Goal: Use online tool/utility: Utilize a website feature to perform a specific function

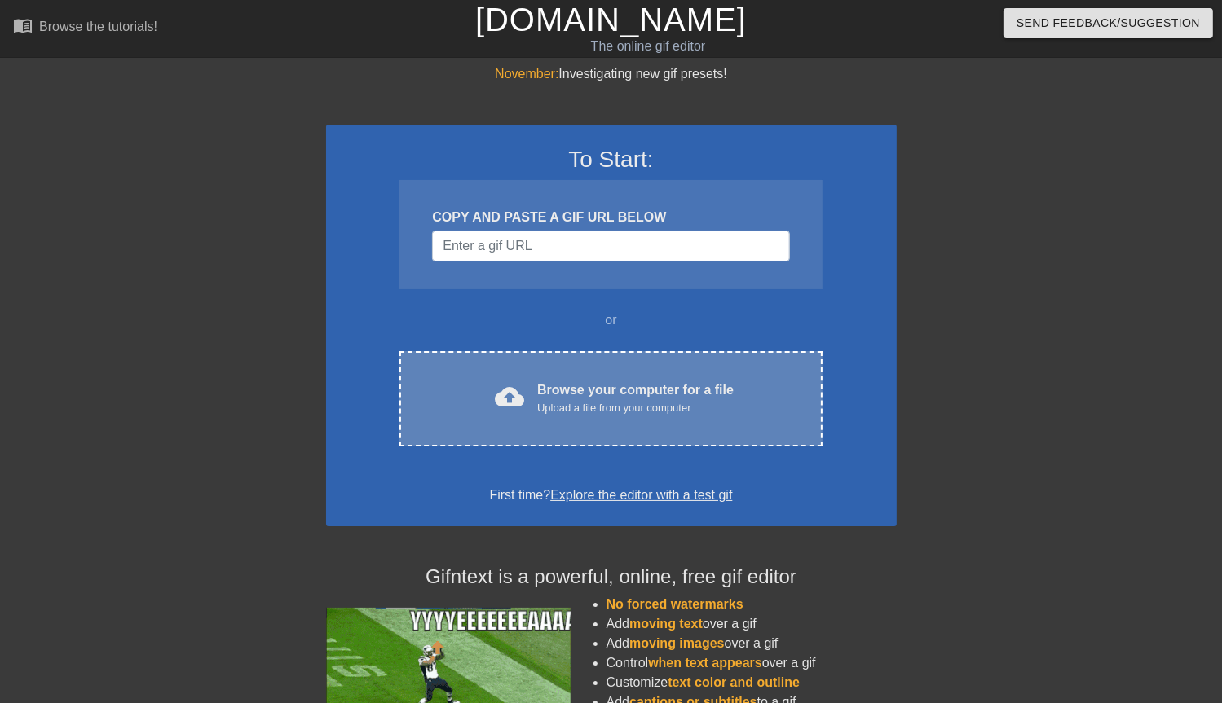
click at [658, 389] on div "Browse your computer for a file Upload a file from your computer" at bounding box center [635, 399] width 196 height 36
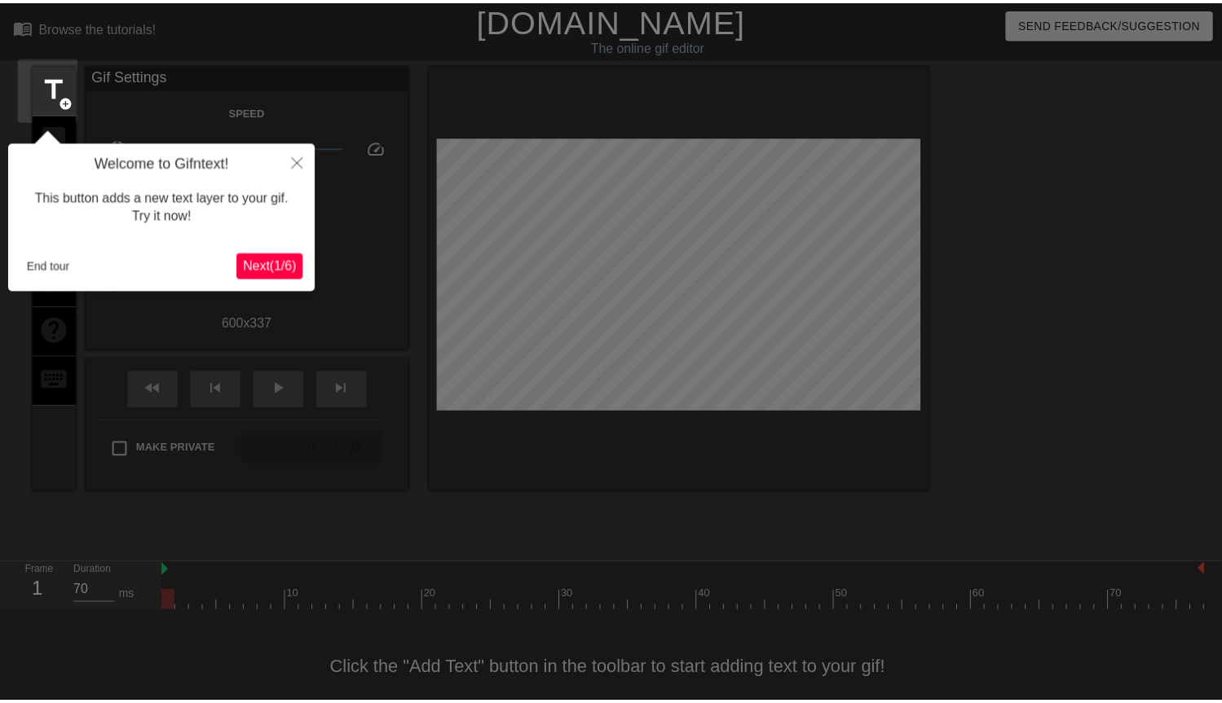
scroll to position [23, 0]
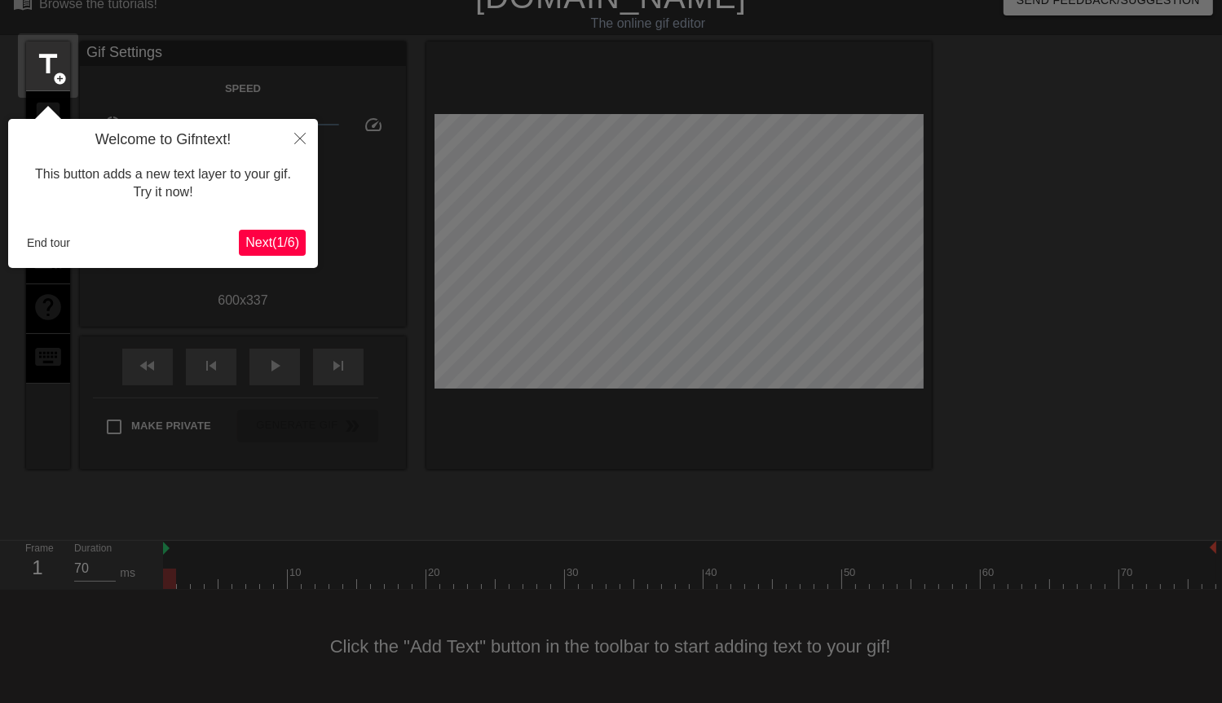
click at [281, 255] on button "Next ( 1 / 6 )" at bounding box center [272, 243] width 67 height 26
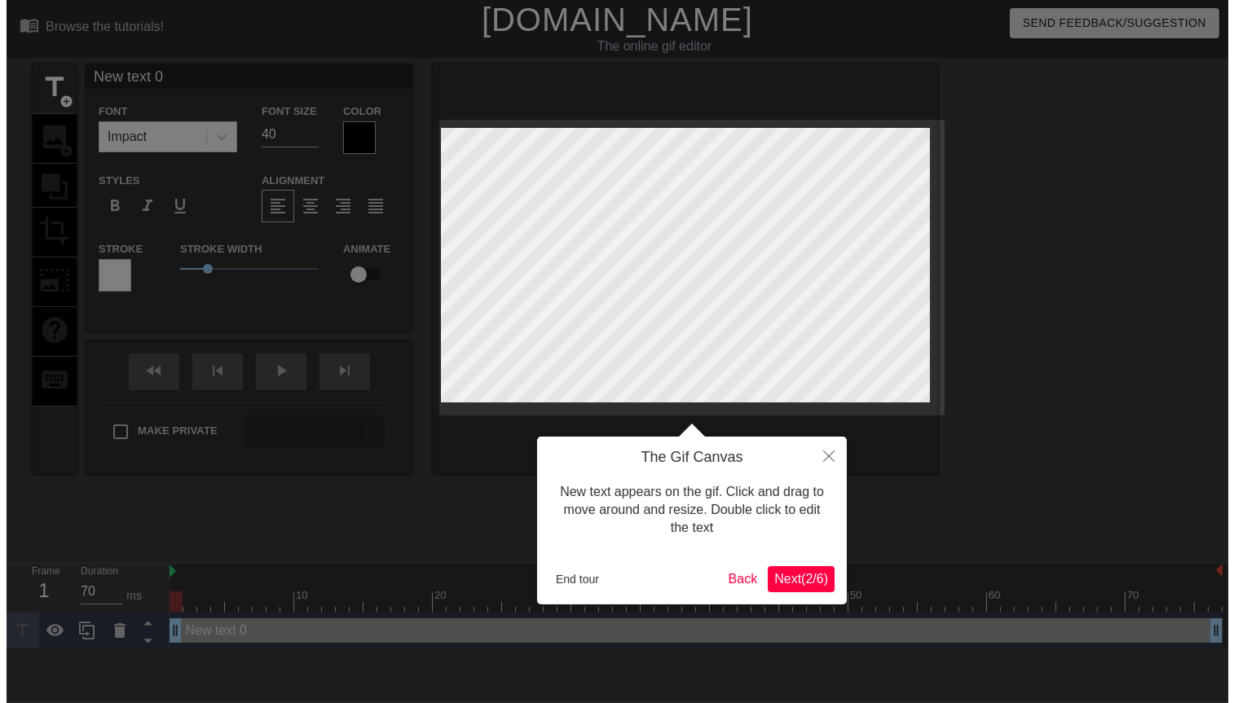
scroll to position [0, 0]
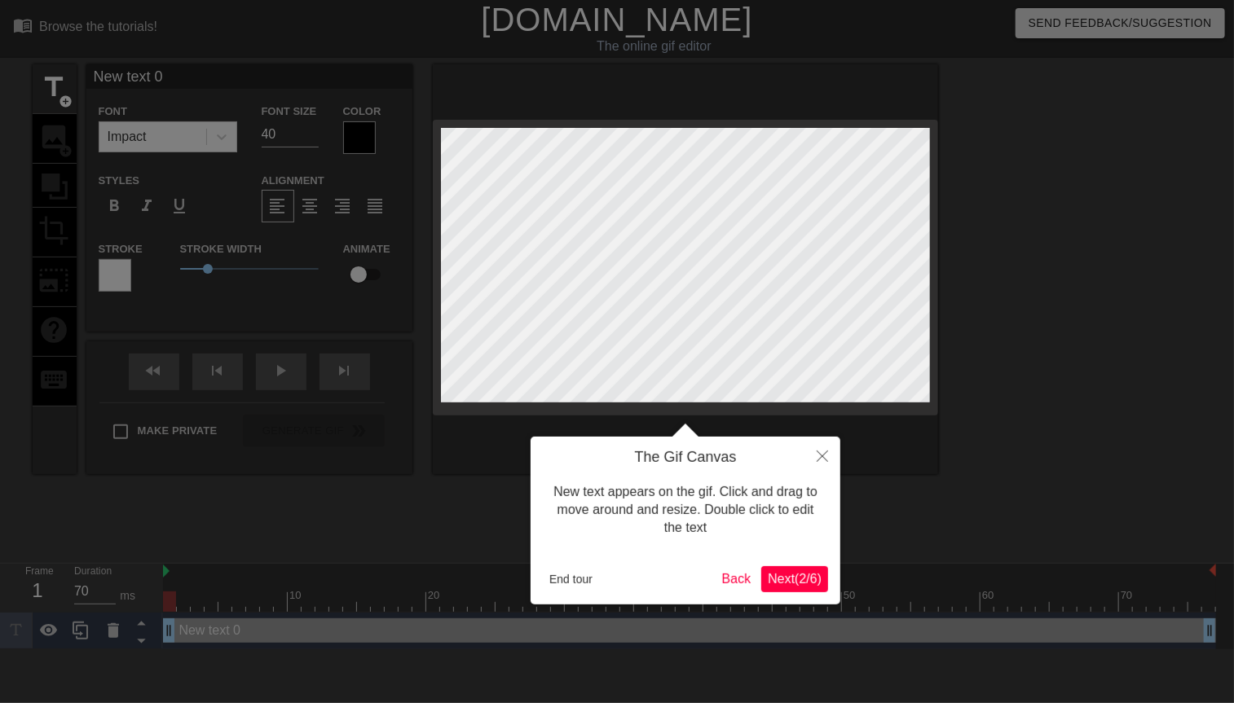
click at [799, 593] on div "The Gif Canvas New text appears on the gif. Click and drag to move around and r…" at bounding box center [686, 521] width 310 height 168
click at [789, 582] on span "Next ( 2 / 6 )" at bounding box center [795, 579] width 54 height 14
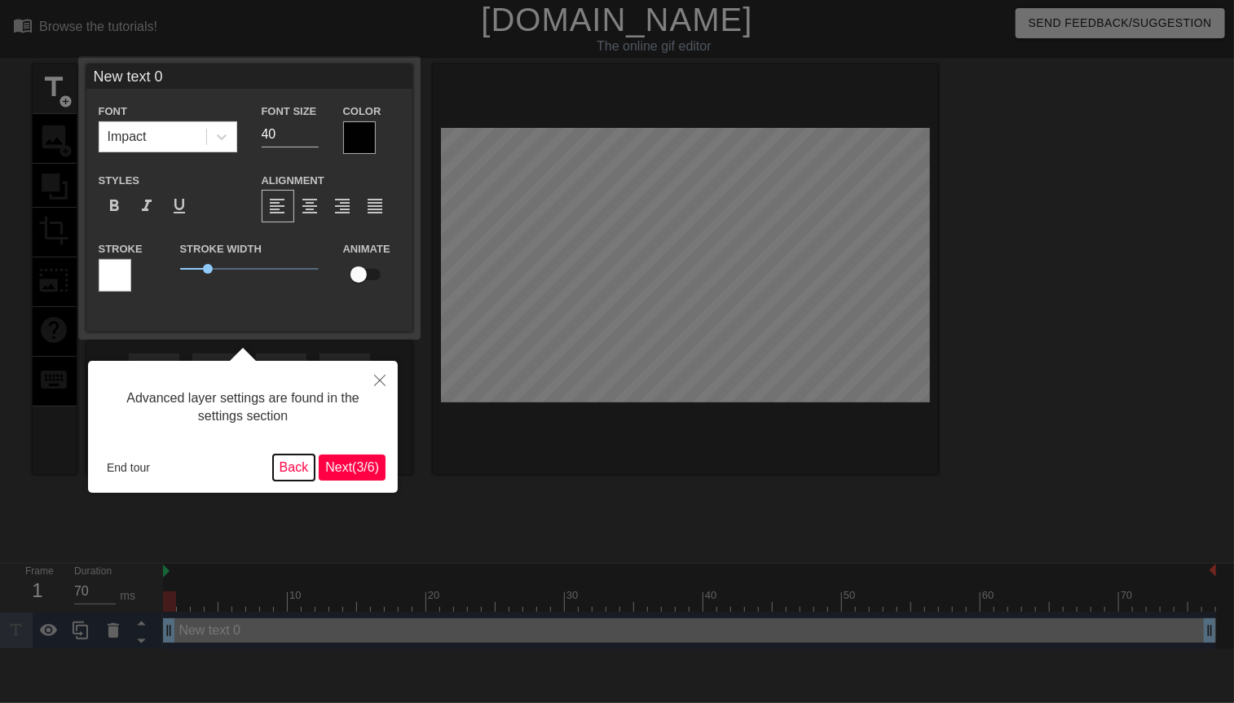
click at [294, 465] on button "Back" at bounding box center [294, 468] width 42 height 26
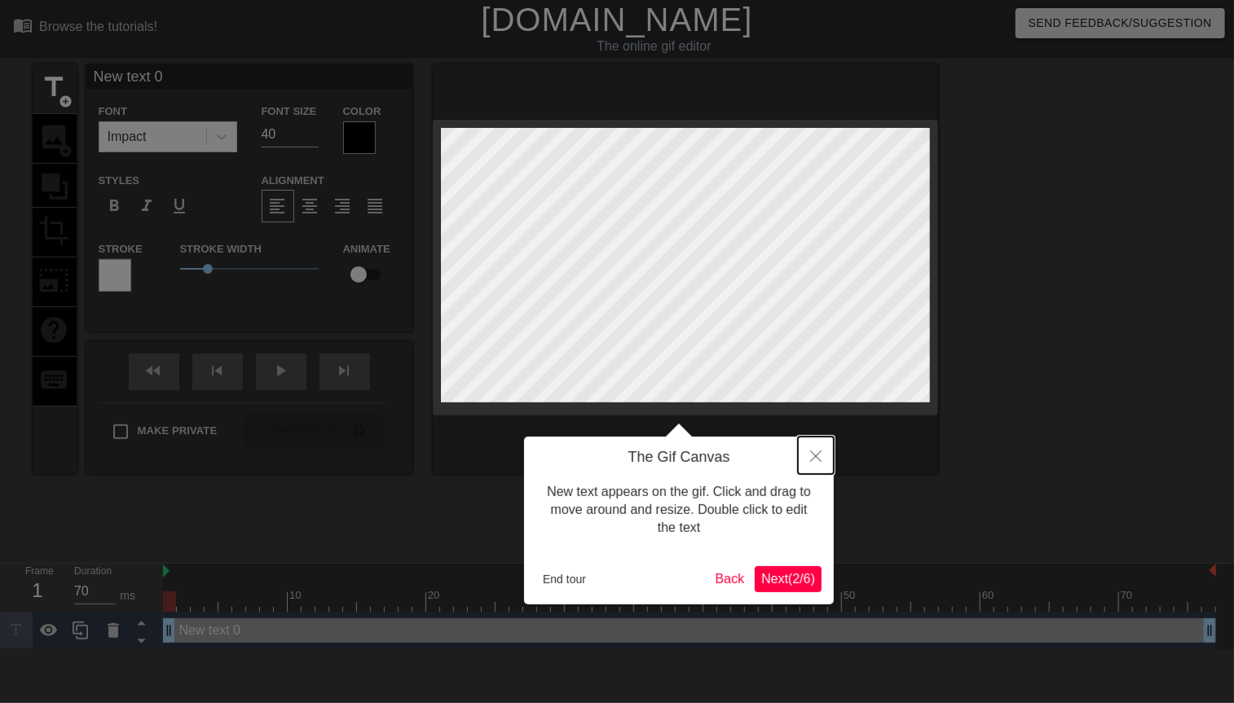
click at [814, 456] on icon "Close" at bounding box center [815, 456] width 11 height 11
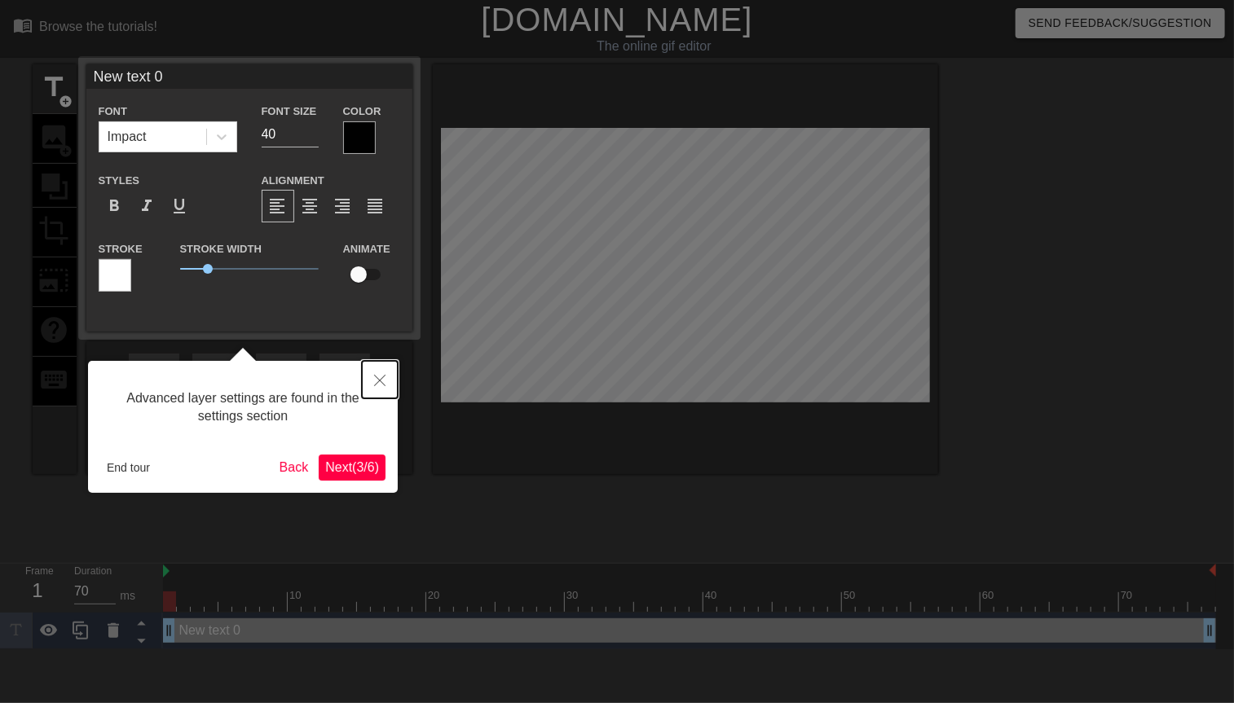
click at [388, 382] on button "Close" at bounding box center [380, 379] width 36 height 37
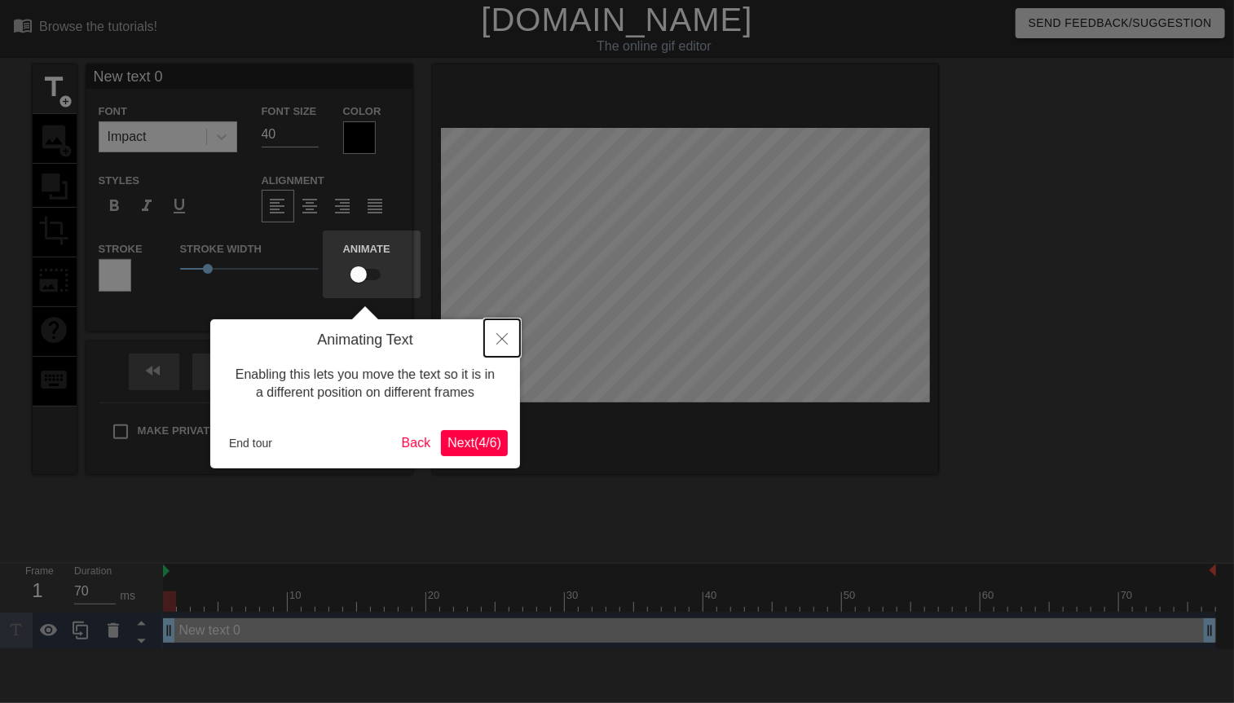
click at [502, 352] on button "Close" at bounding box center [502, 338] width 36 height 37
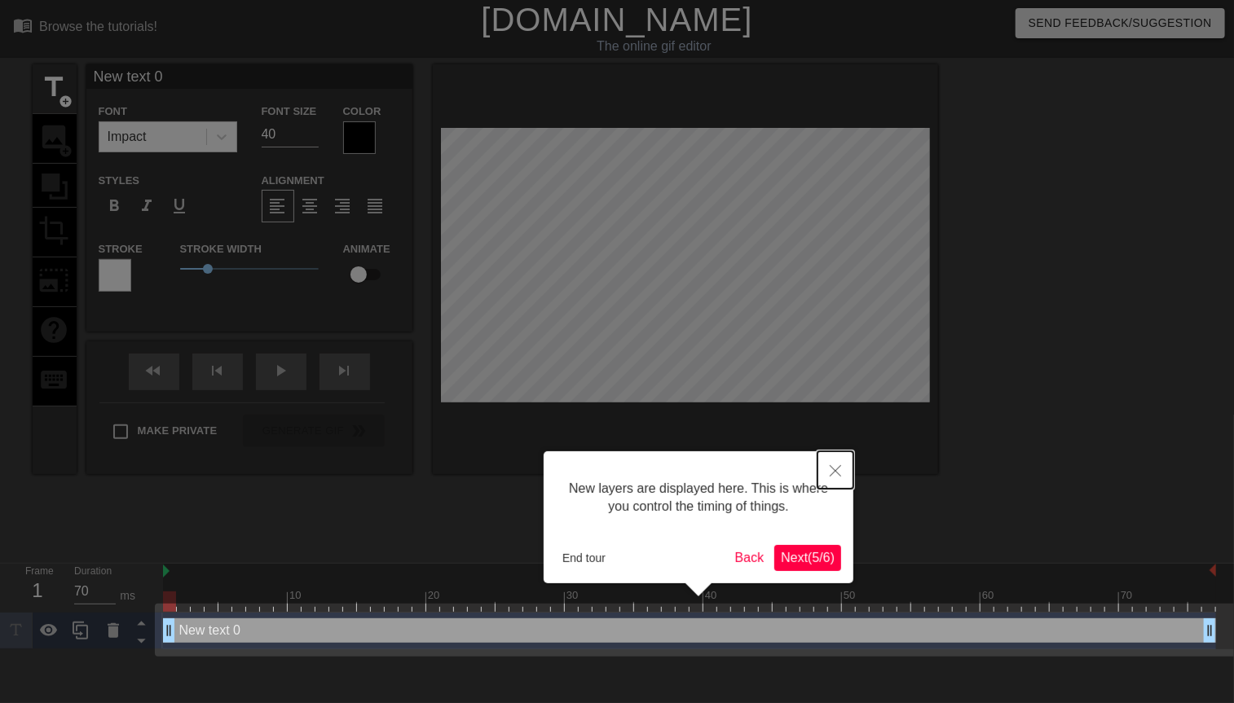
click at [831, 453] on button "Close" at bounding box center [836, 470] width 36 height 37
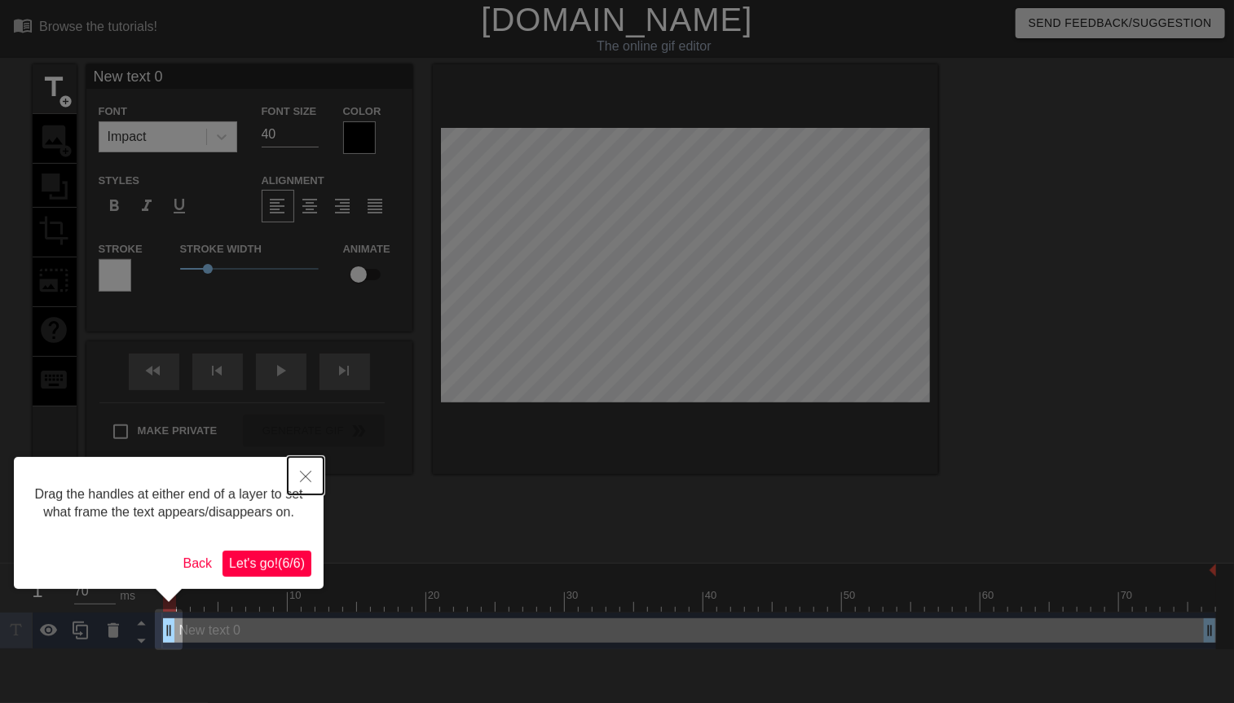
click at [316, 465] on button "Close" at bounding box center [306, 475] width 36 height 37
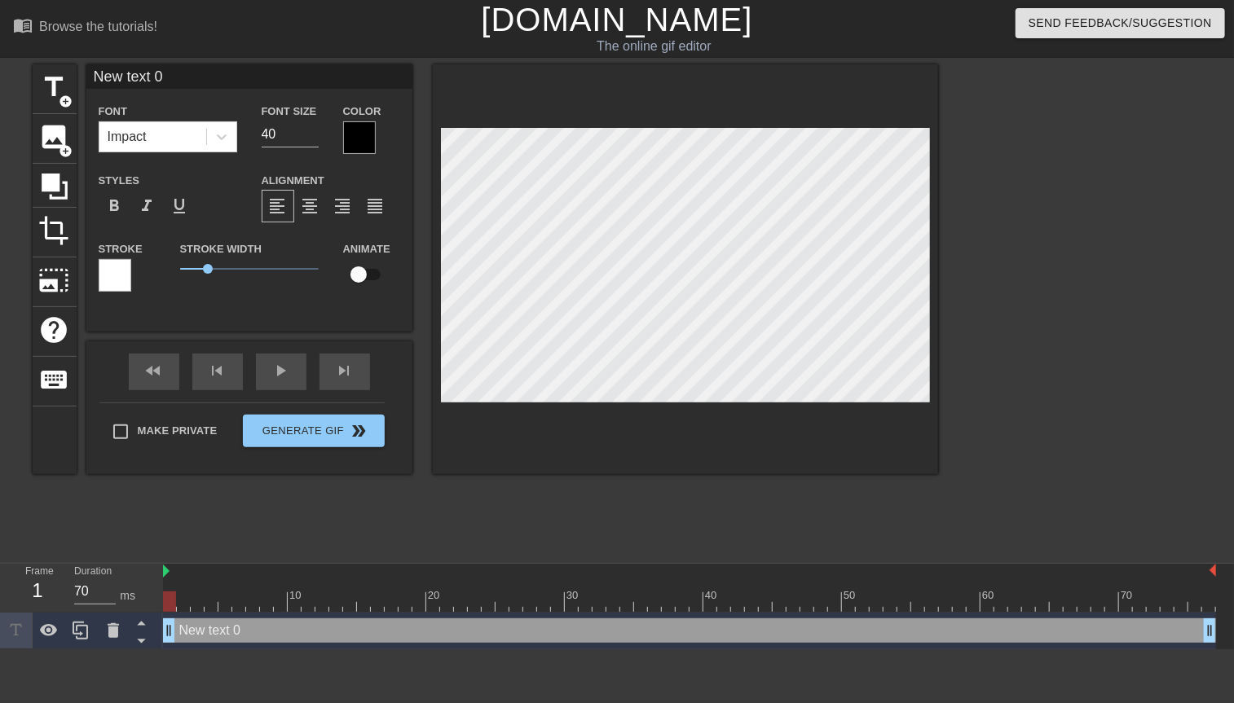
type input "Newtext 0"
type textarea "Newtext 0"
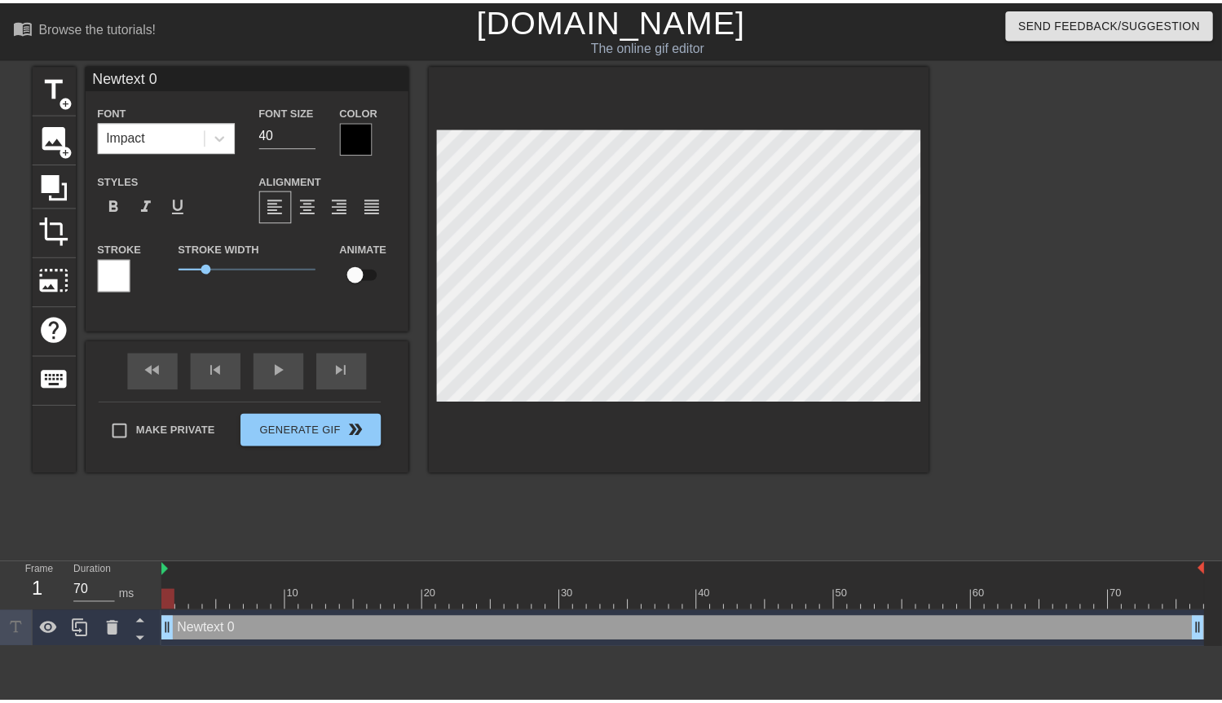
scroll to position [2, 2]
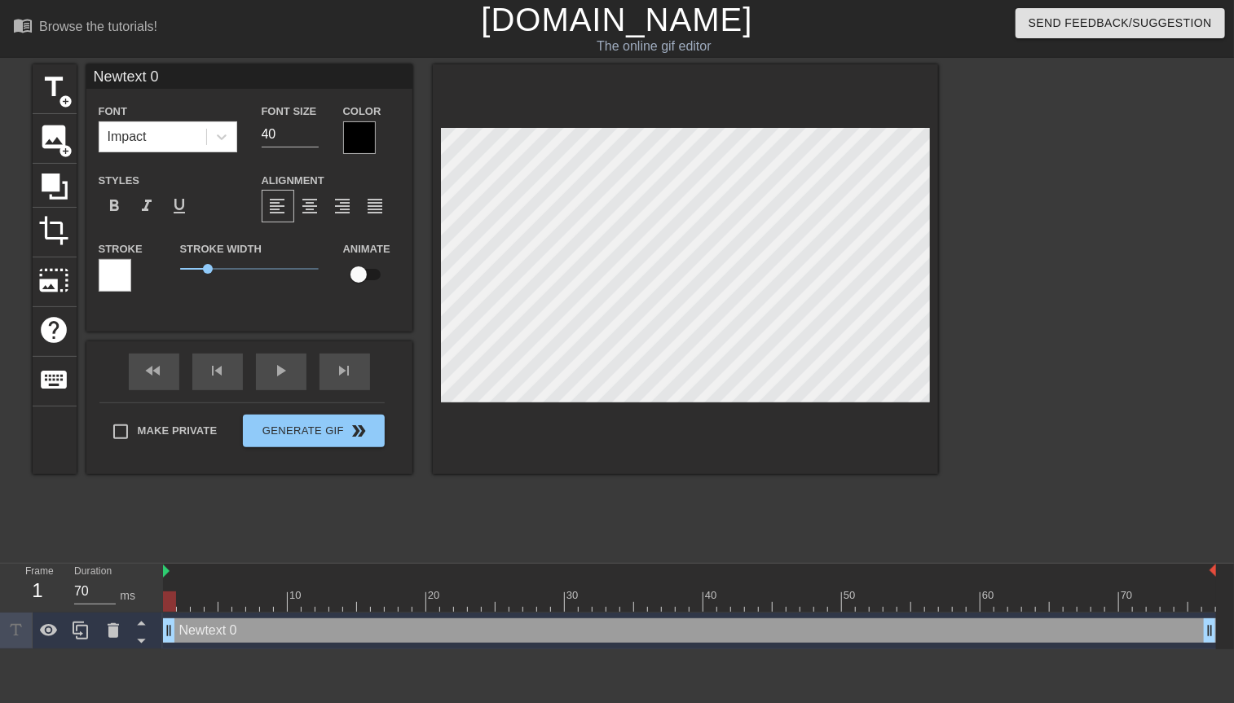
click at [119, 280] on div at bounding box center [115, 275] width 33 height 33
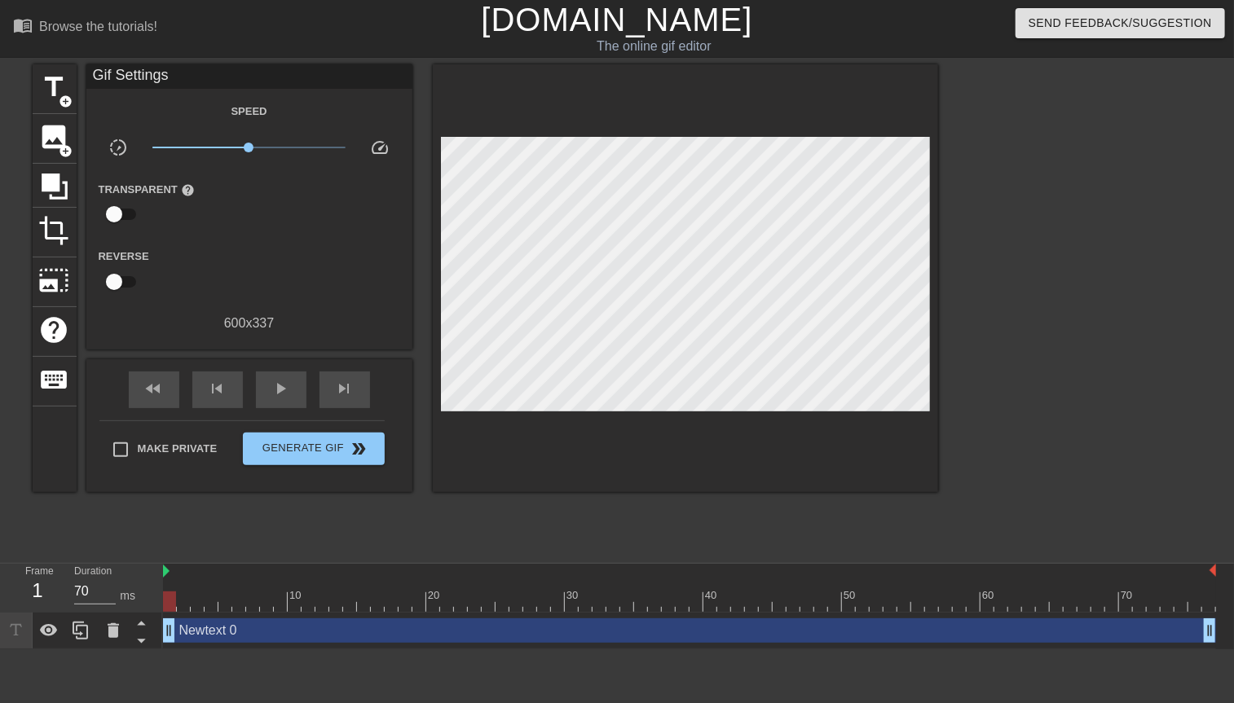
click at [193, 269] on div at bounding box center [194, 271] width 108 height 51
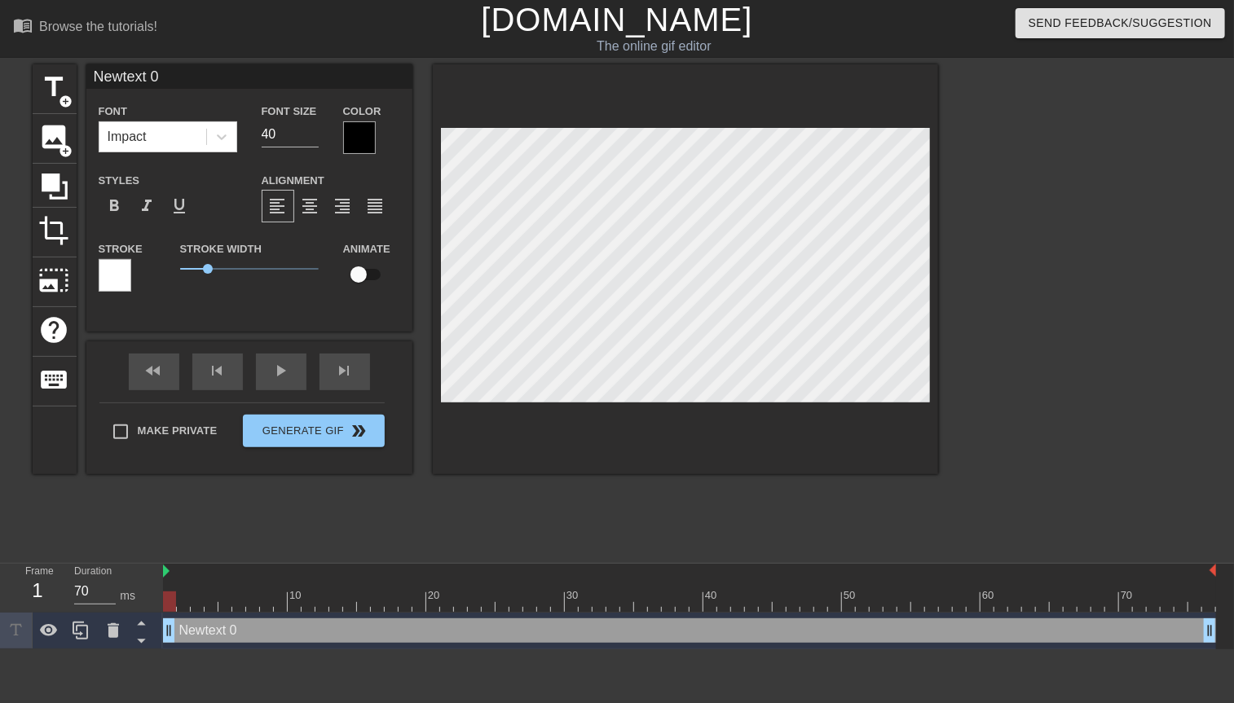
click at [349, 281] on input "checkbox" at bounding box center [358, 274] width 93 height 31
checkbox input "true"
click at [55, 130] on span "image" at bounding box center [54, 136] width 31 height 31
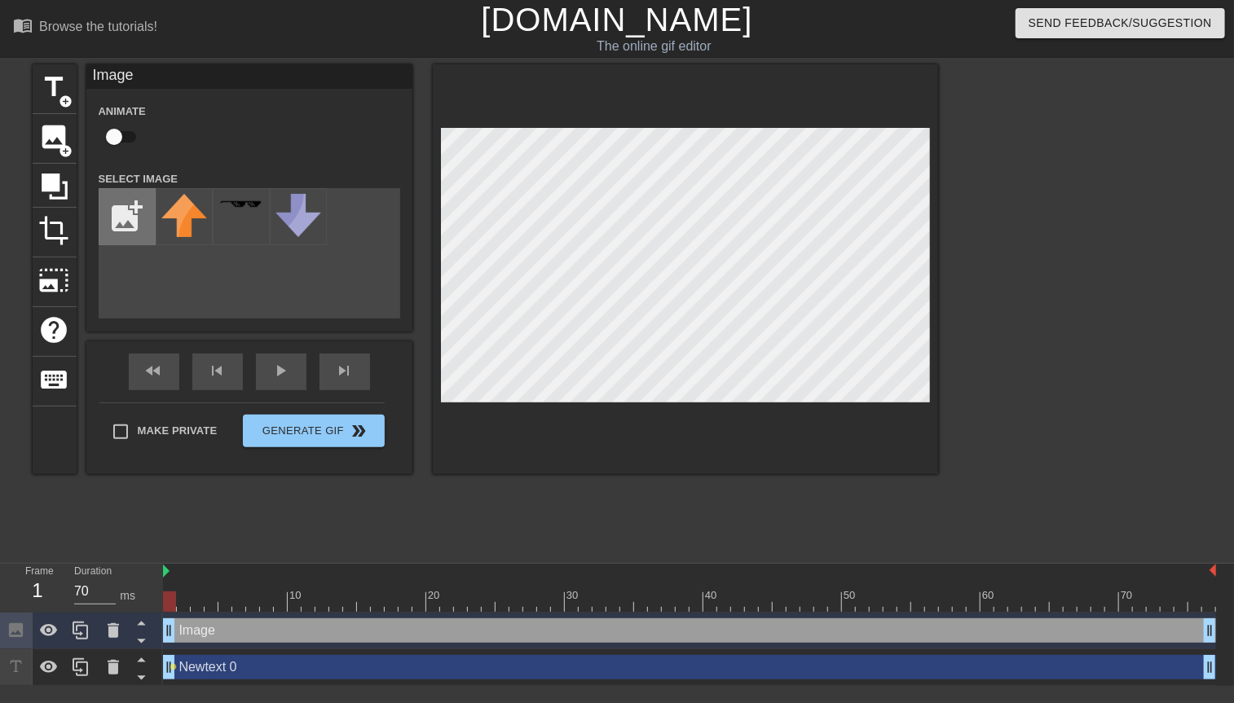
click at [134, 215] on input "file" at bounding box center [126, 216] width 55 height 55
type input "C:\fakepath\kimi.png"
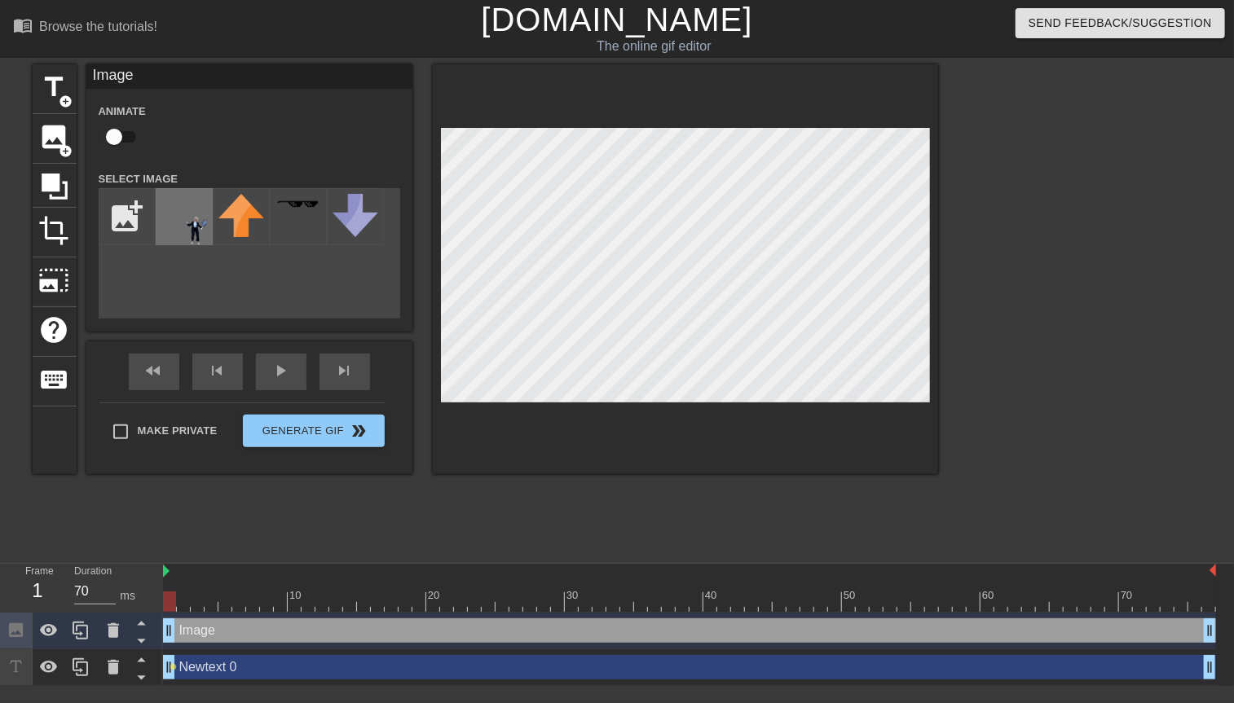
click at [187, 226] on img at bounding box center [184, 224] width 46 height 61
click at [571, 110] on div at bounding box center [685, 269] width 505 height 410
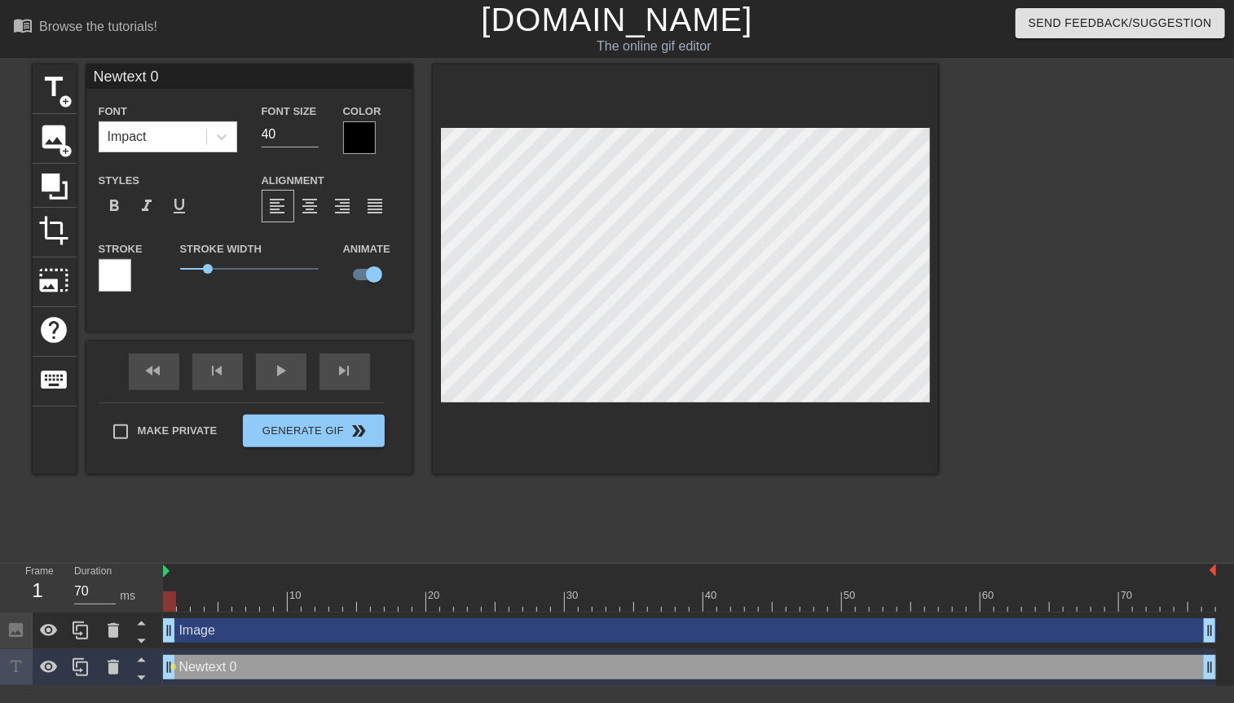
drag, startPoint x: 179, startPoint y: 77, endPoint x: -39, endPoint y: 73, distance: 218.5
click at [0, 73] on html "menu_book Browse the tutorials! [DOMAIN_NAME] The online gif editor Send Feedba…" at bounding box center [617, 343] width 1234 height 686
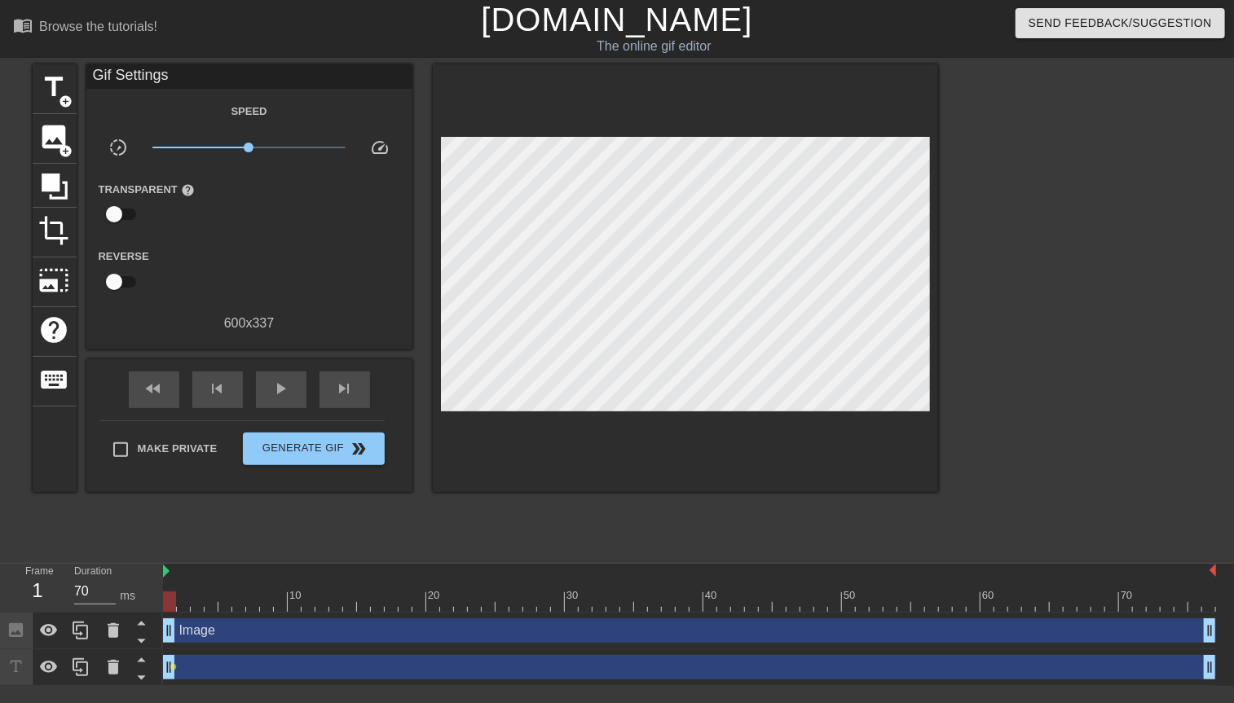
click at [1018, 346] on div at bounding box center [1080, 308] width 245 height 489
click at [441, 513] on div "title add_circle image add_circle crop photo_size_select_large help keyboard Gi…" at bounding box center [486, 308] width 906 height 489
type input "70"
click at [63, 174] on icon at bounding box center [54, 186] width 31 height 31
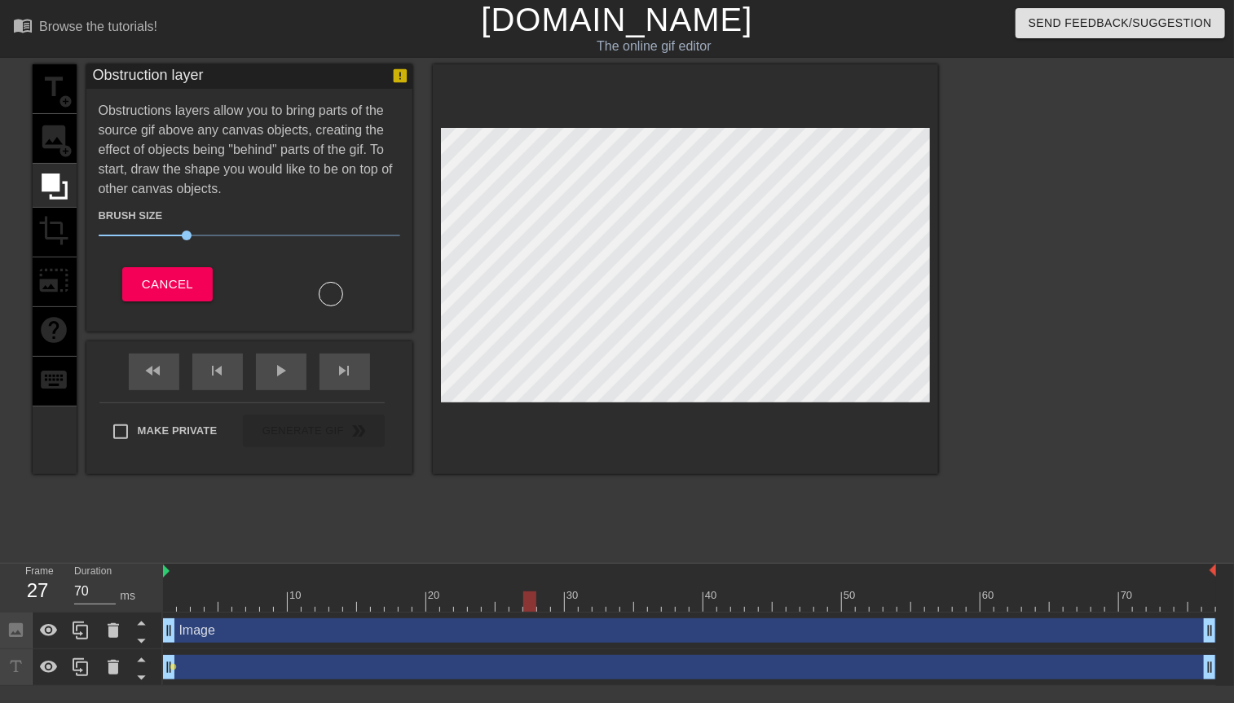
click at [944, 426] on div "title add_circle image add_circle crop photo_size_select_large help keyboard Ob…" at bounding box center [617, 308] width 1234 height 489
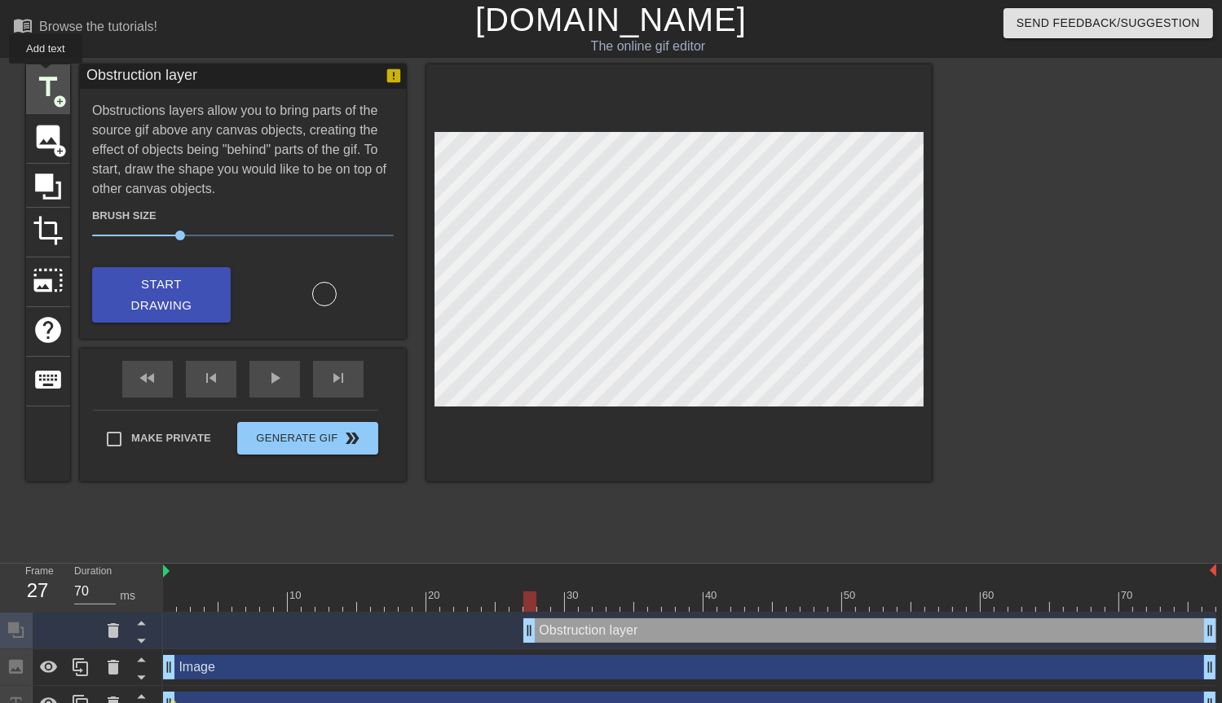
click at [46, 75] on span "title" at bounding box center [48, 87] width 31 height 31
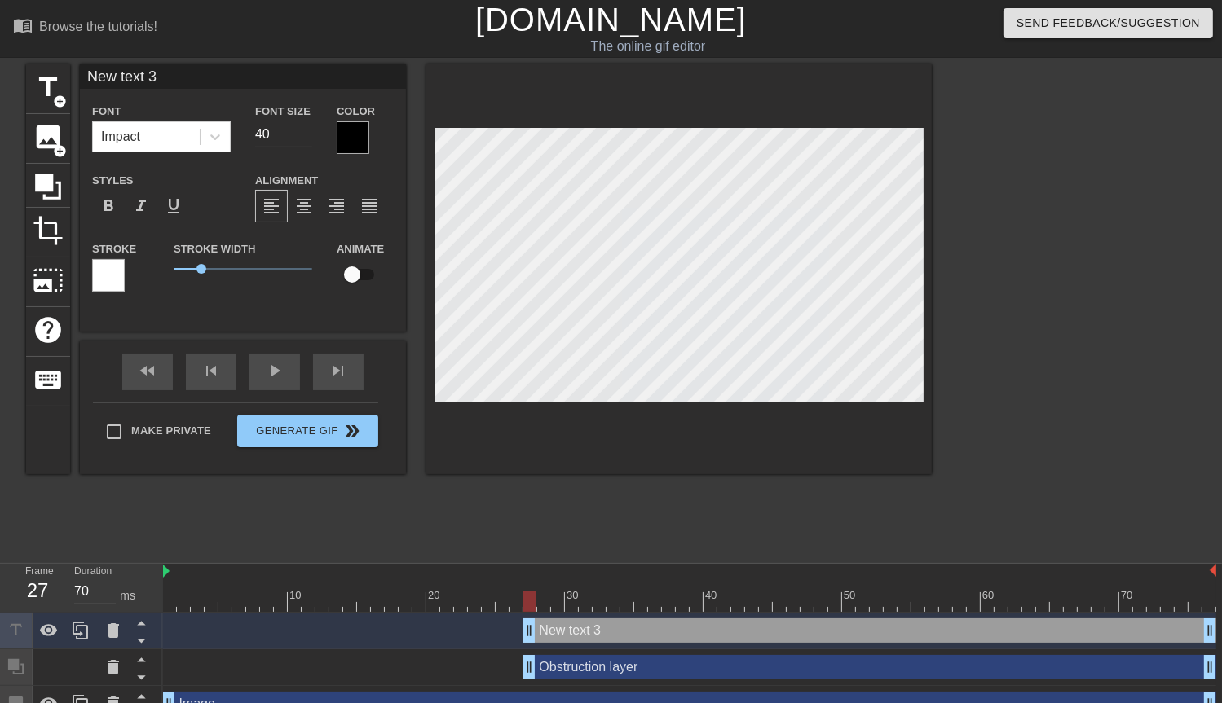
click at [112, 280] on div at bounding box center [108, 275] width 33 height 33
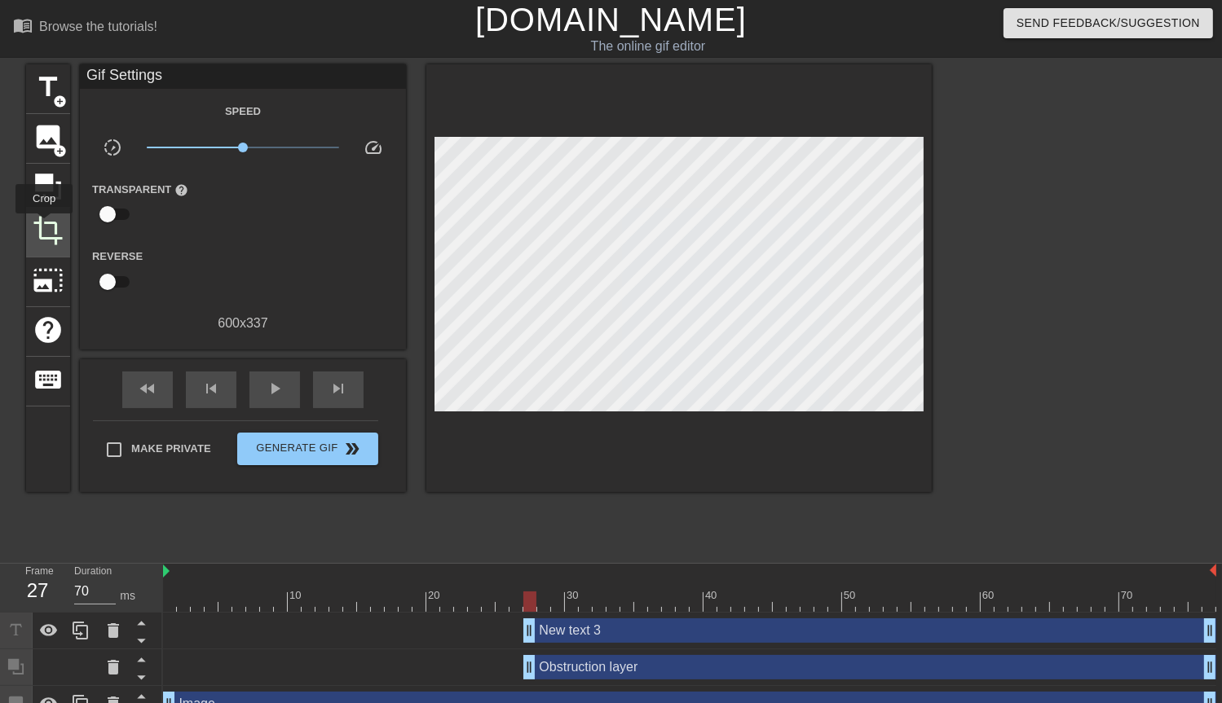
click at [44, 225] on span "crop" at bounding box center [48, 230] width 31 height 31
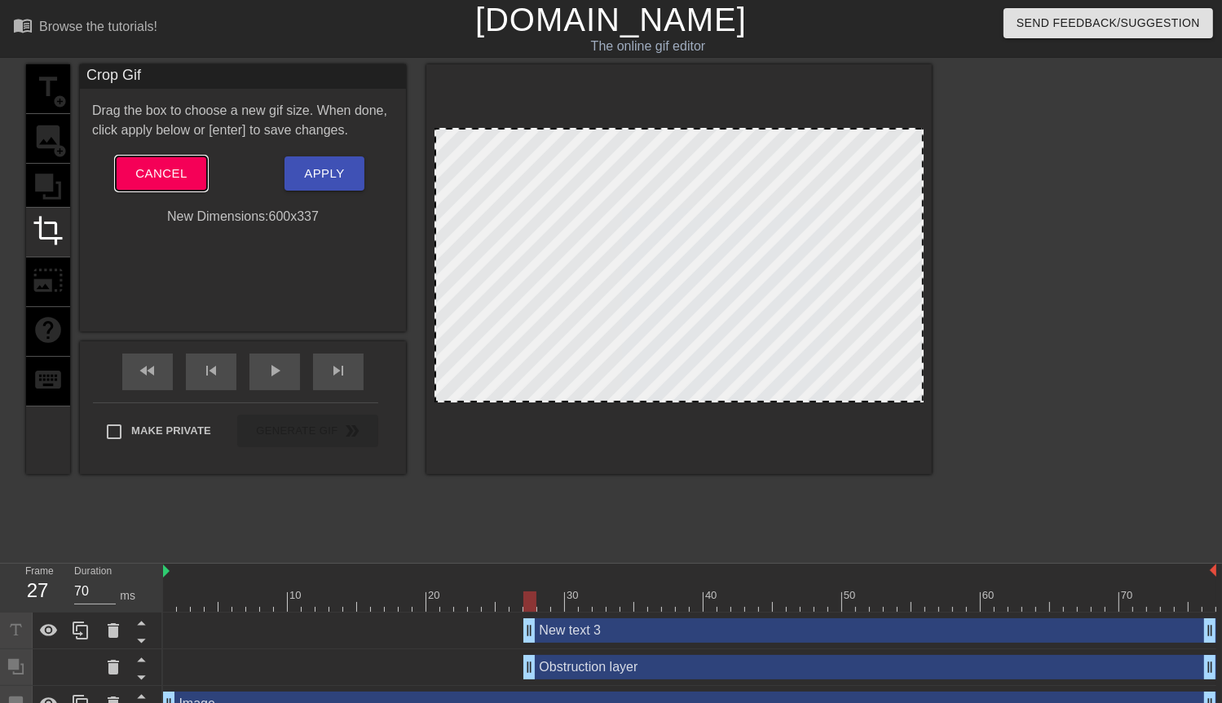
click at [192, 174] on button "Cancel" at bounding box center [161, 174] width 90 height 34
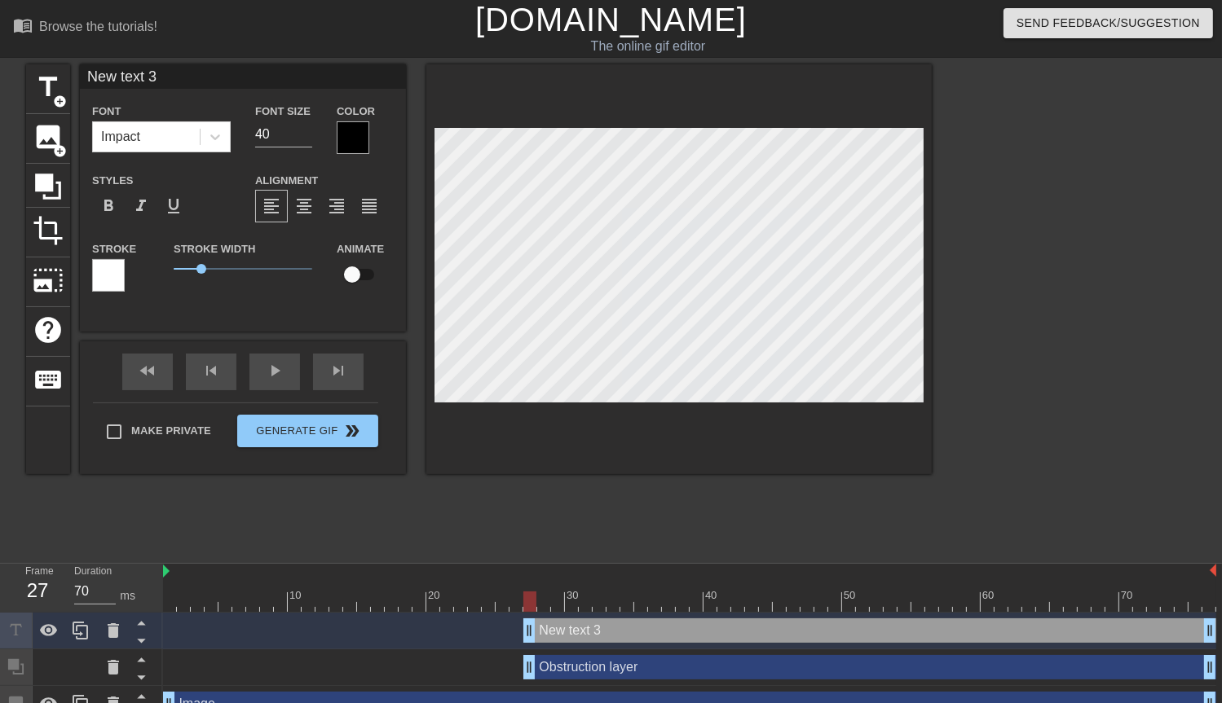
click at [107, 283] on div at bounding box center [108, 275] width 33 height 33
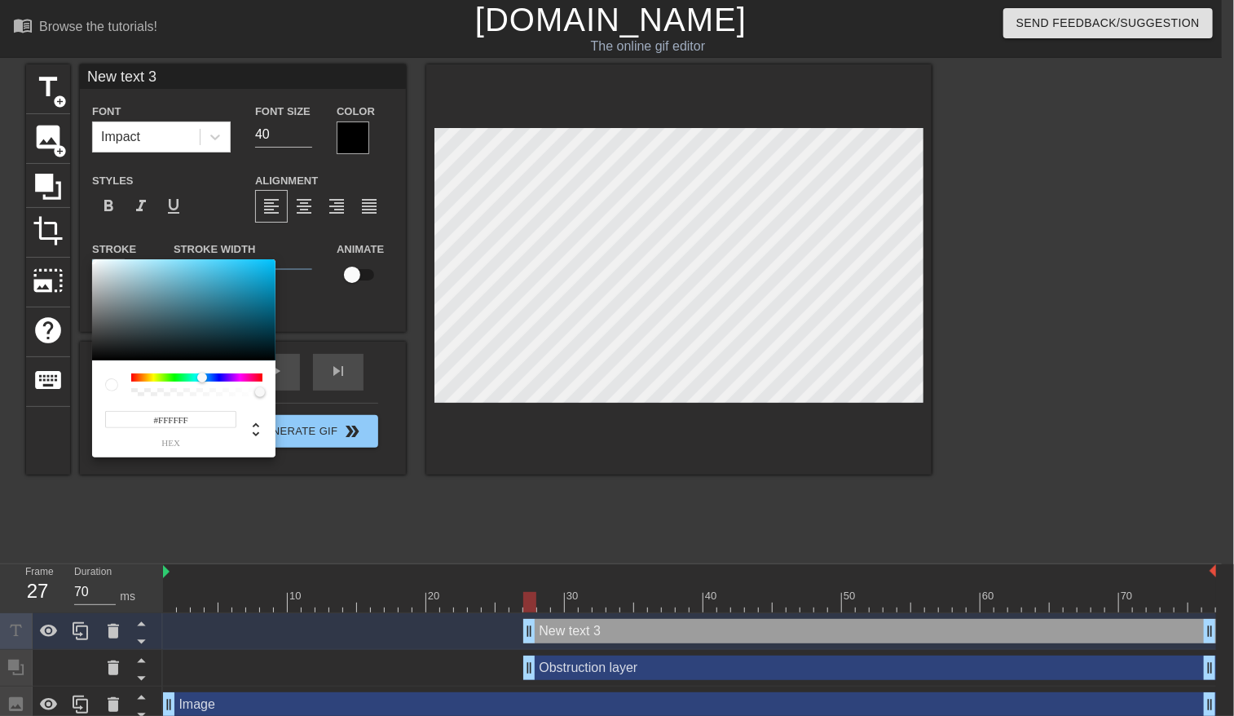
drag, startPoint x: 127, startPoint y: 374, endPoint x: 192, endPoint y: 333, distance: 76.9
click at [200, 377] on div at bounding box center [202, 378] width 10 height 10
type input "#000000"
drag, startPoint x: 189, startPoint y: 337, endPoint x: 183, endPoint y: 399, distance: 62.3
click at [183, 397] on div "#000000 hex" at bounding box center [183, 358] width 183 height 198
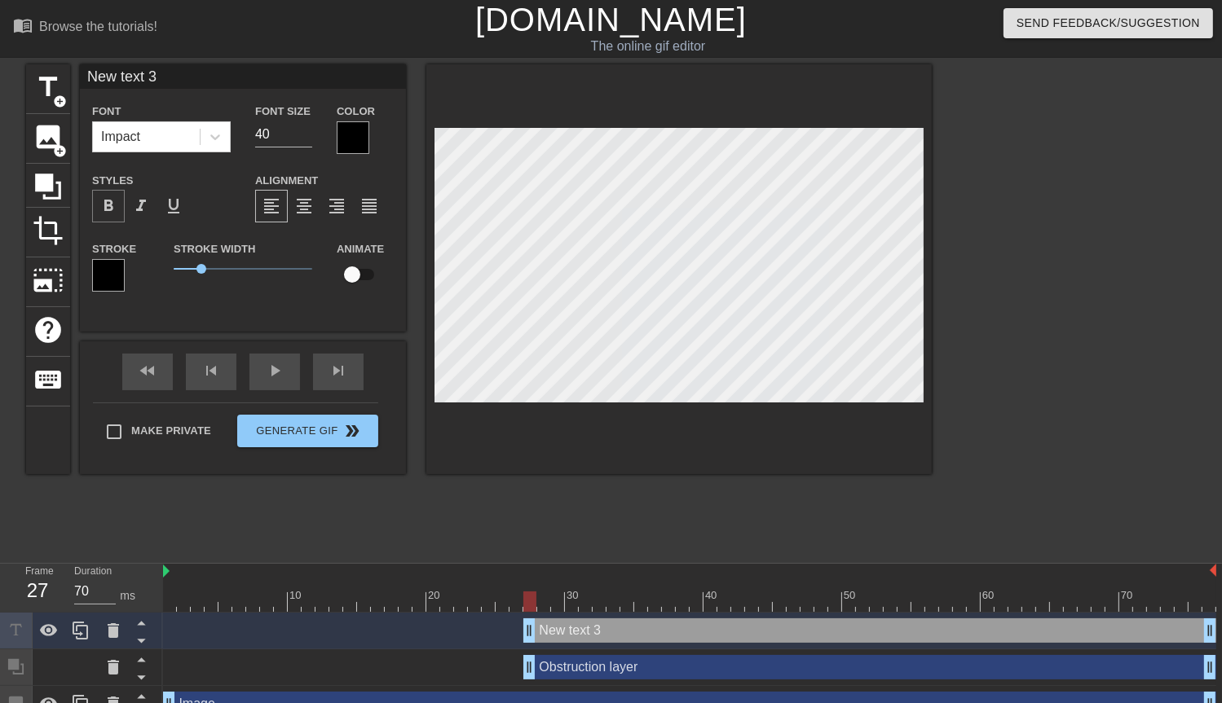
click at [112, 200] on span "format_bold" at bounding box center [109, 206] width 20 height 20
drag, startPoint x: 270, startPoint y: 135, endPoint x: 239, endPoint y: 136, distance: 31.0
click at [239, 136] on div "Font Impact Font Size 40 Color" at bounding box center [243, 127] width 326 height 53
type input "80"
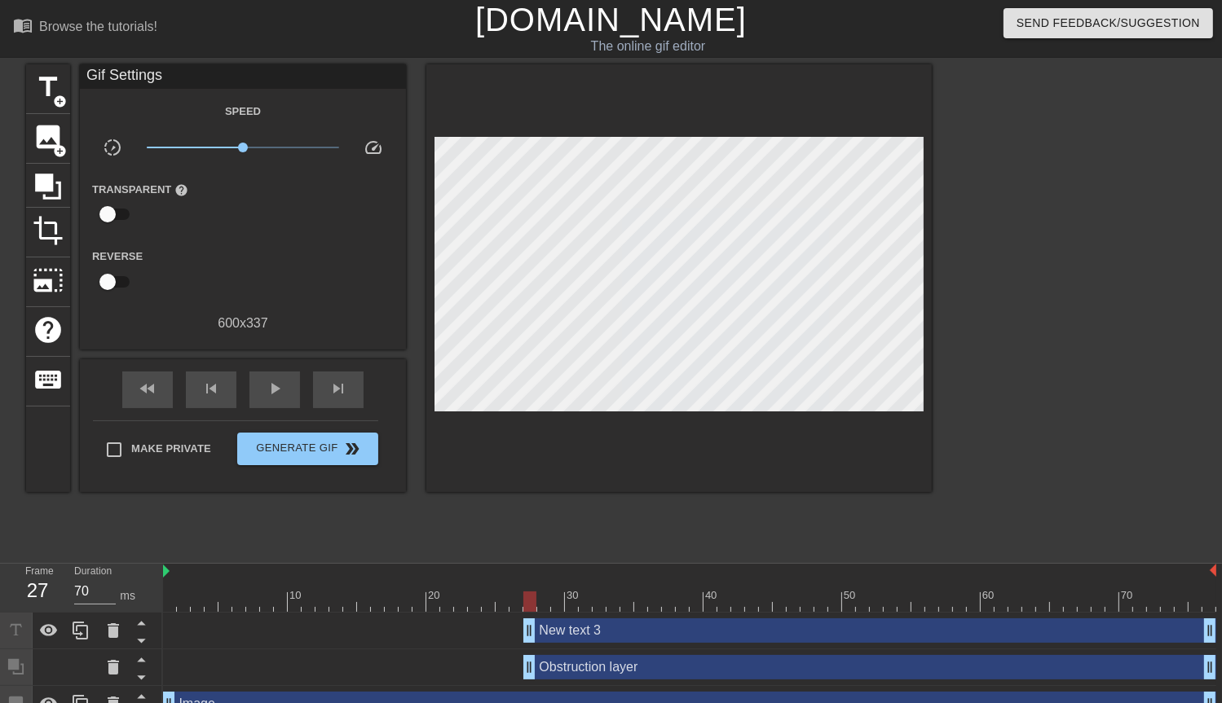
click at [1036, 229] on div at bounding box center [1073, 308] width 245 height 489
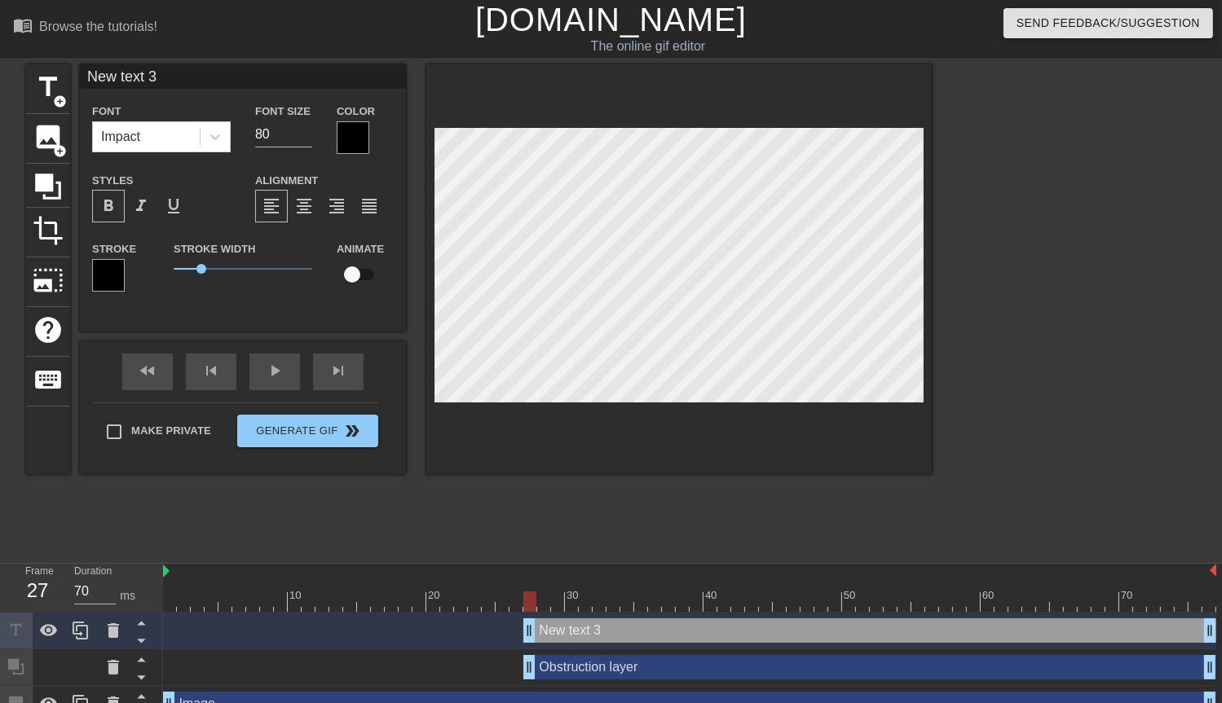
type input "-"
type textarea "-"
type input "--"
type textarea "--"
type input "---"
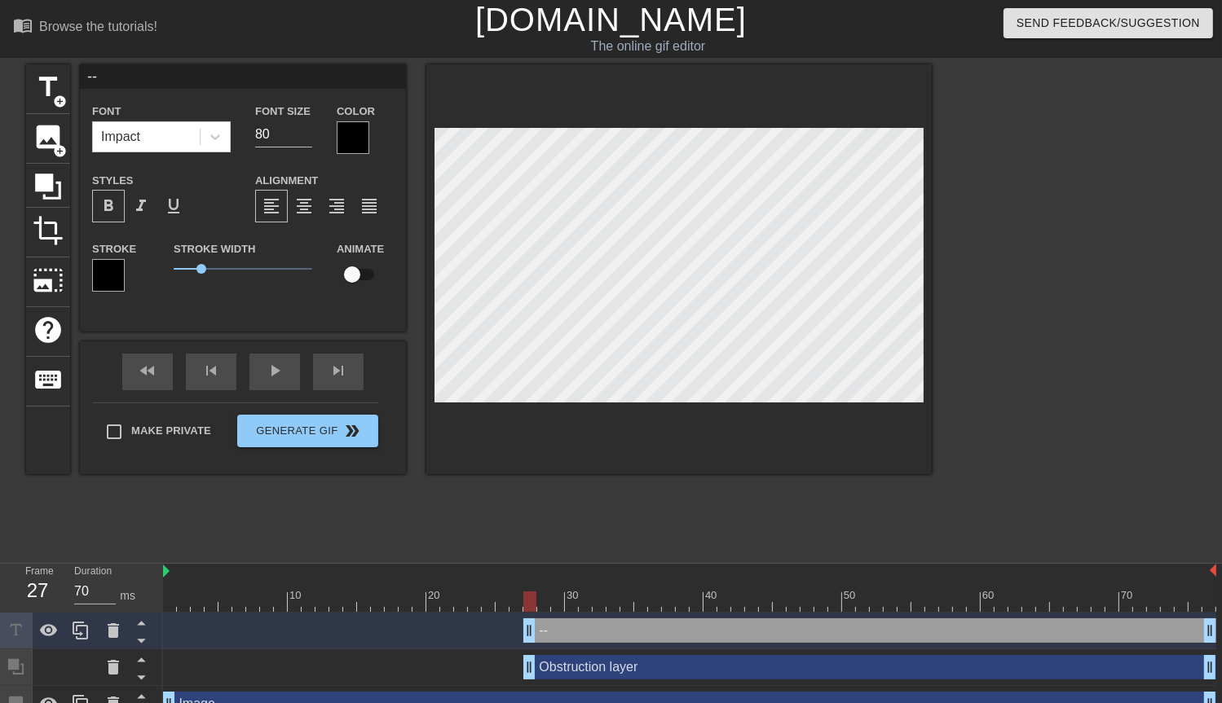
type textarea "---"
type input "----"
type textarea "----"
type input "-----"
type textarea "-----"
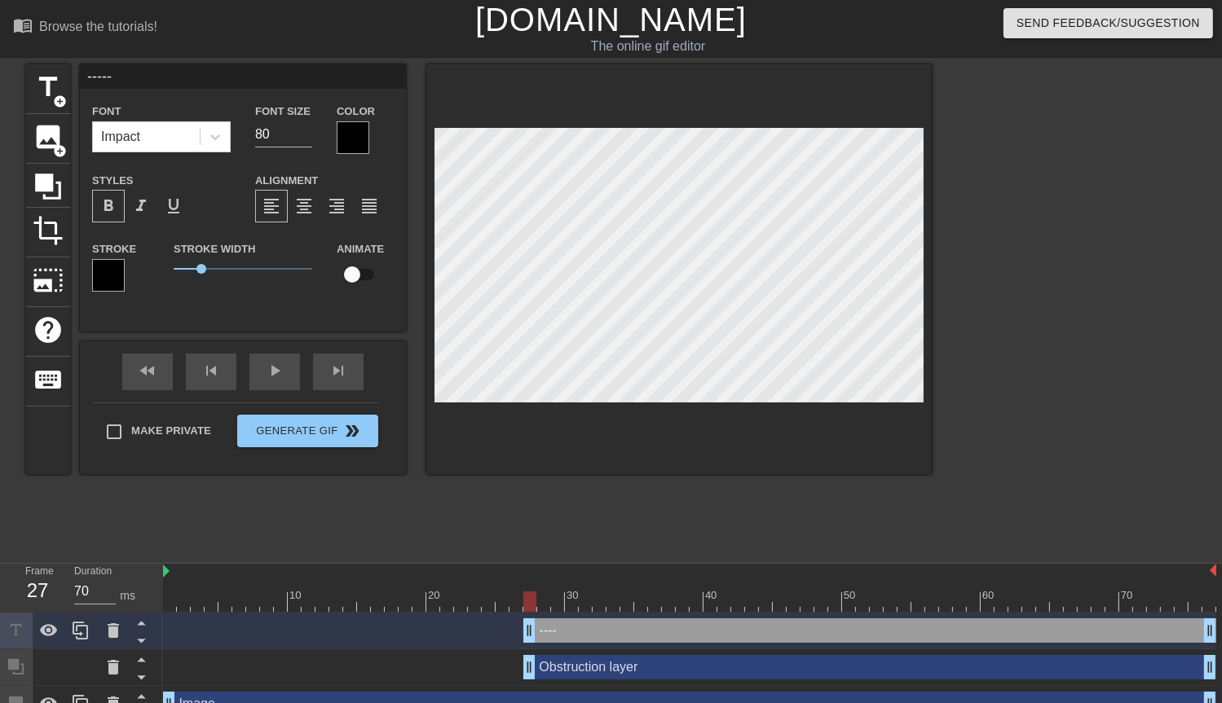
type input "------"
type textarea "------"
type input "-------"
type textarea "-------"
type input "--------"
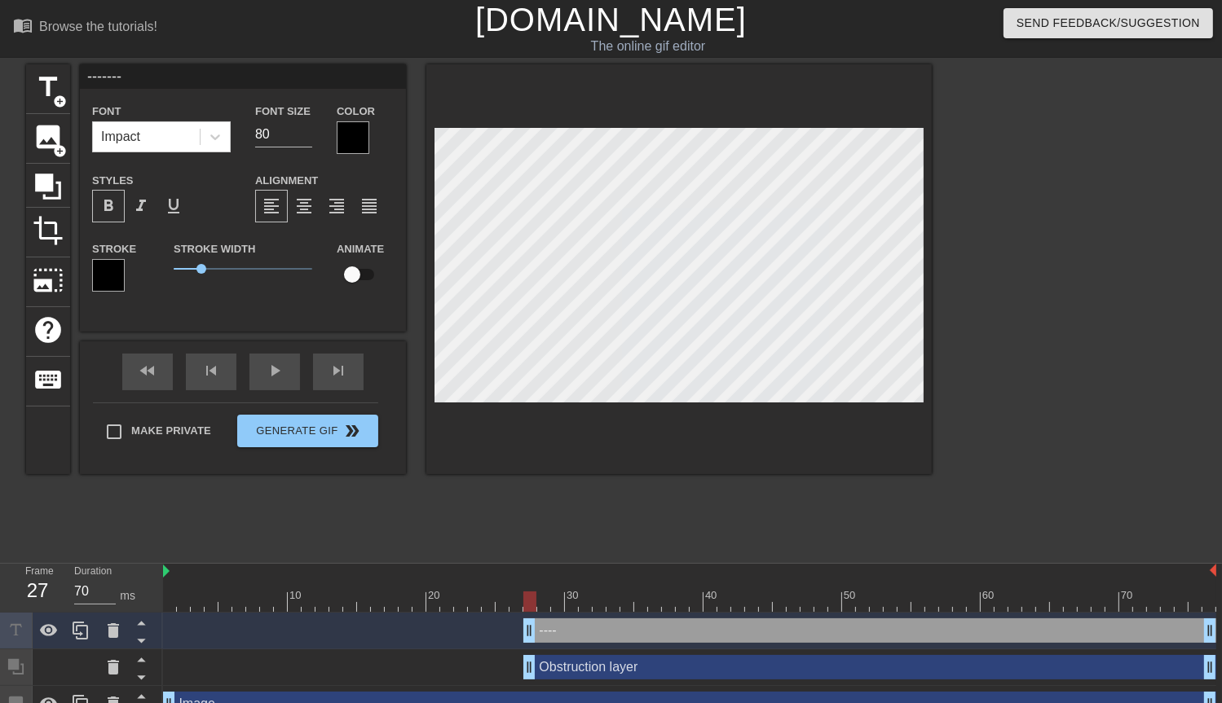
type textarea "--------"
type input "---------"
type textarea "---------"
type input "----------"
type textarea "----------"
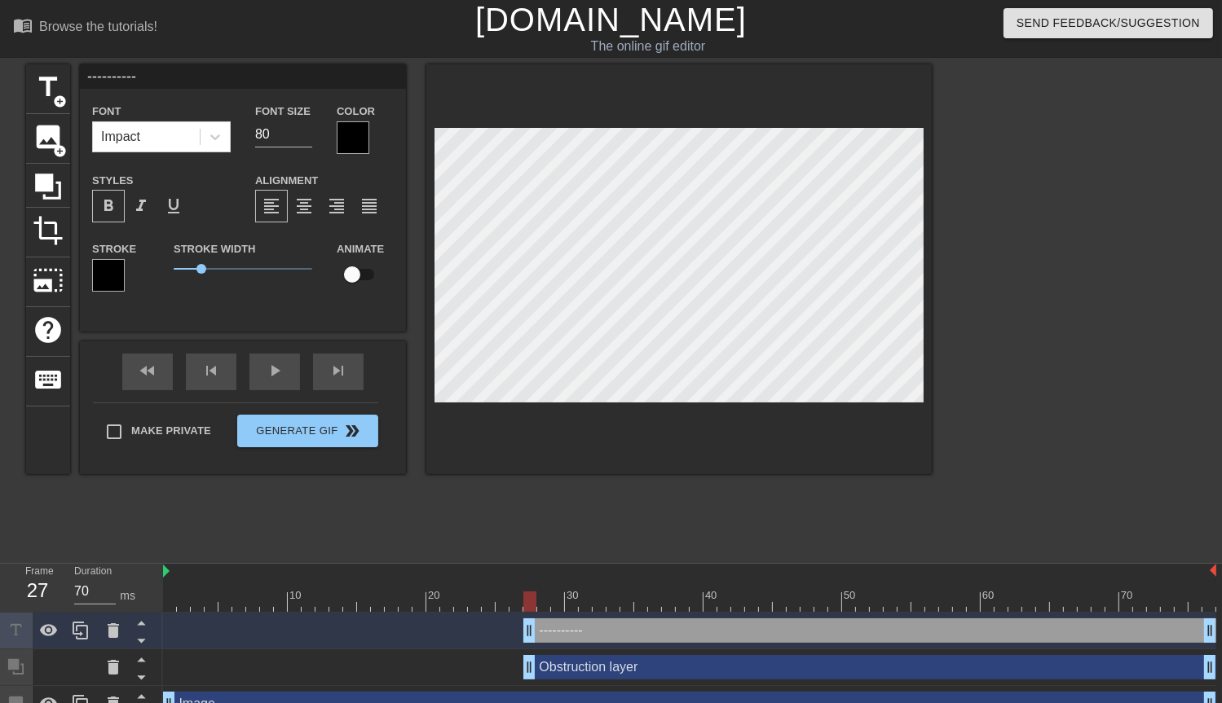
type input "-----------"
type textarea "-----------"
type input "------------"
type textarea "------------"
type input "-------------"
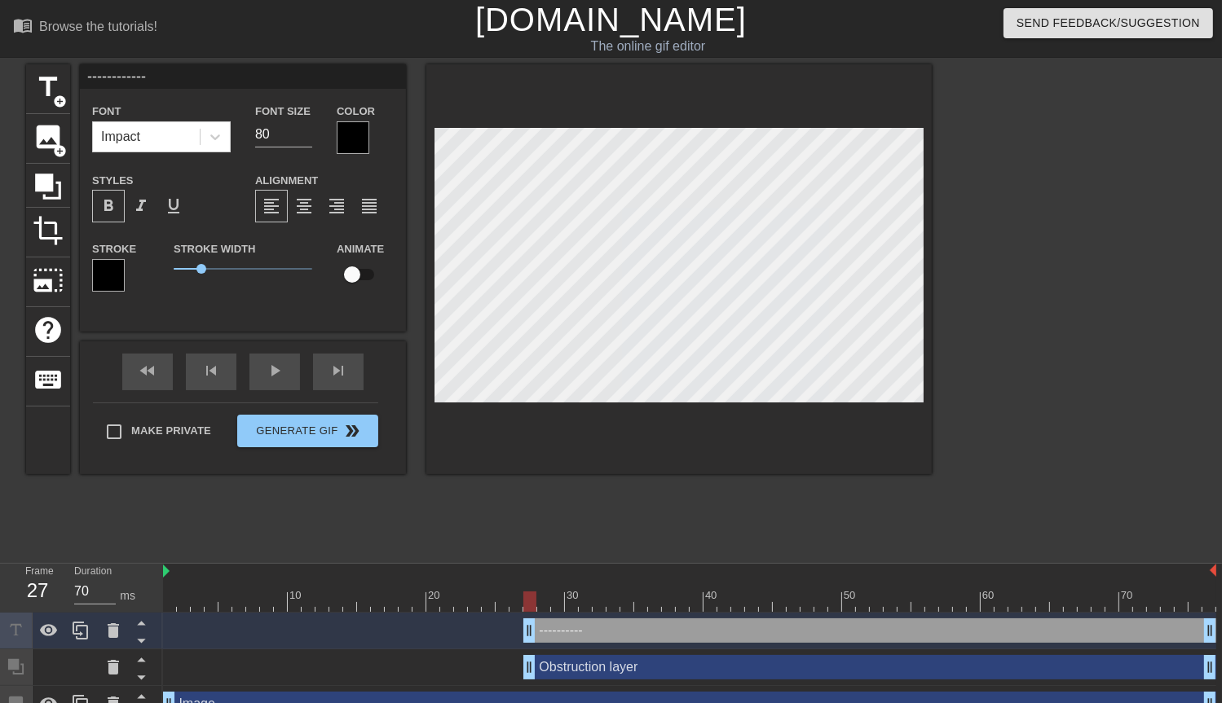
type textarea "-------------"
drag, startPoint x: 300, startPoint y: 136, endPoint x: 228, endPoint y: 129, distance: 72.1
click at [255, 129] on input "86" at bounding box center [283, 134] width 57 height 26
drag, startPoint x: 284, startPoint y: 131, endPoint x: 240, endPoint y: 132, distance: 43.2
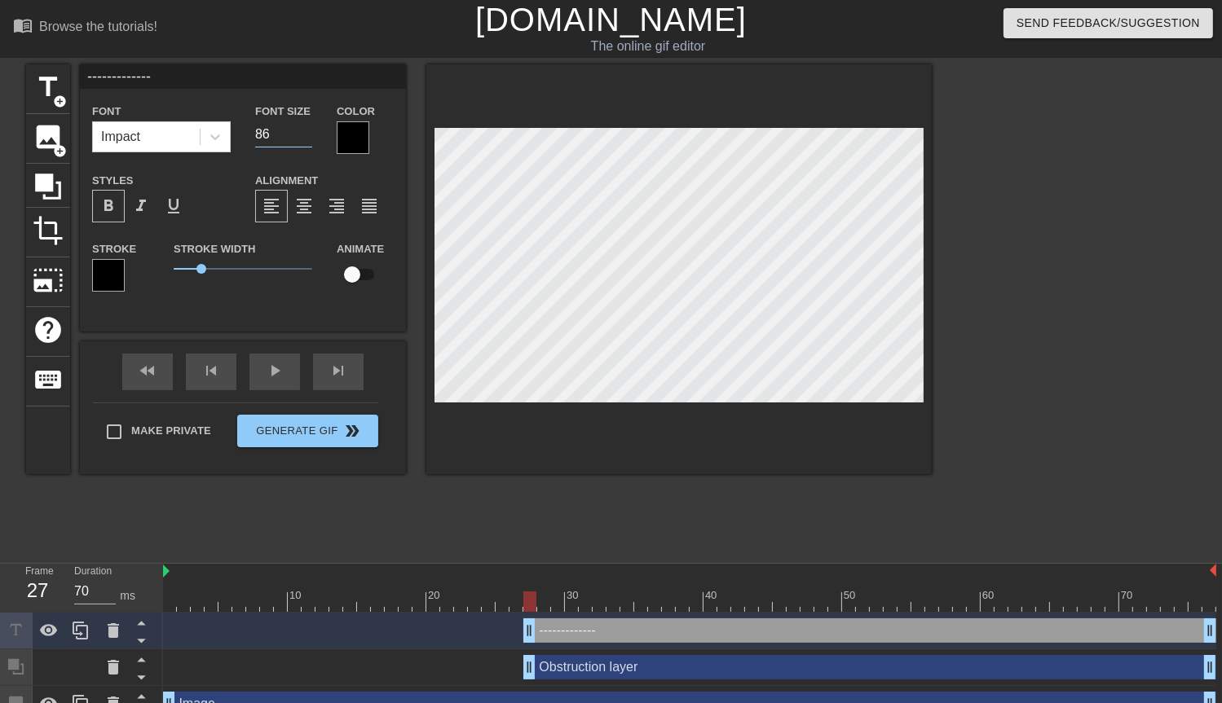
click at [240, 132] on div "Font Impact Font Size 86 Color" at bounding box center [243, 127] width 326 height 53
type input "100"
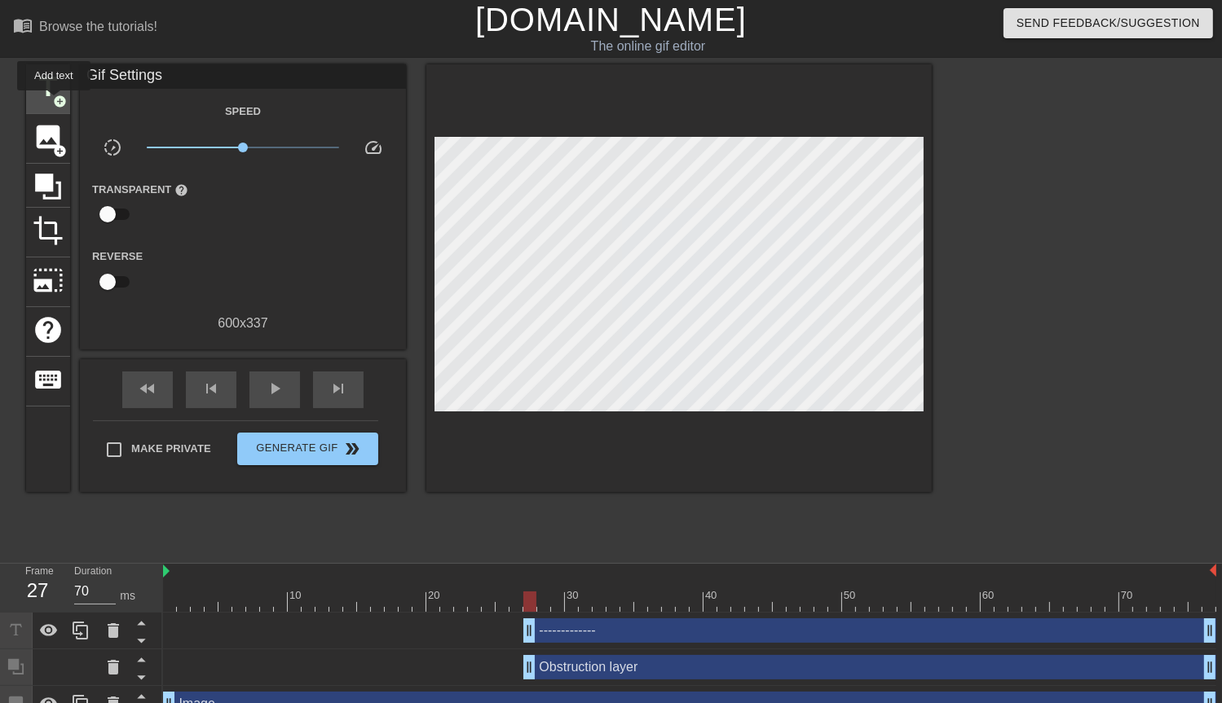
click at [52, 92] on span "title" at bounding box center [48, 87] width 31 height 31
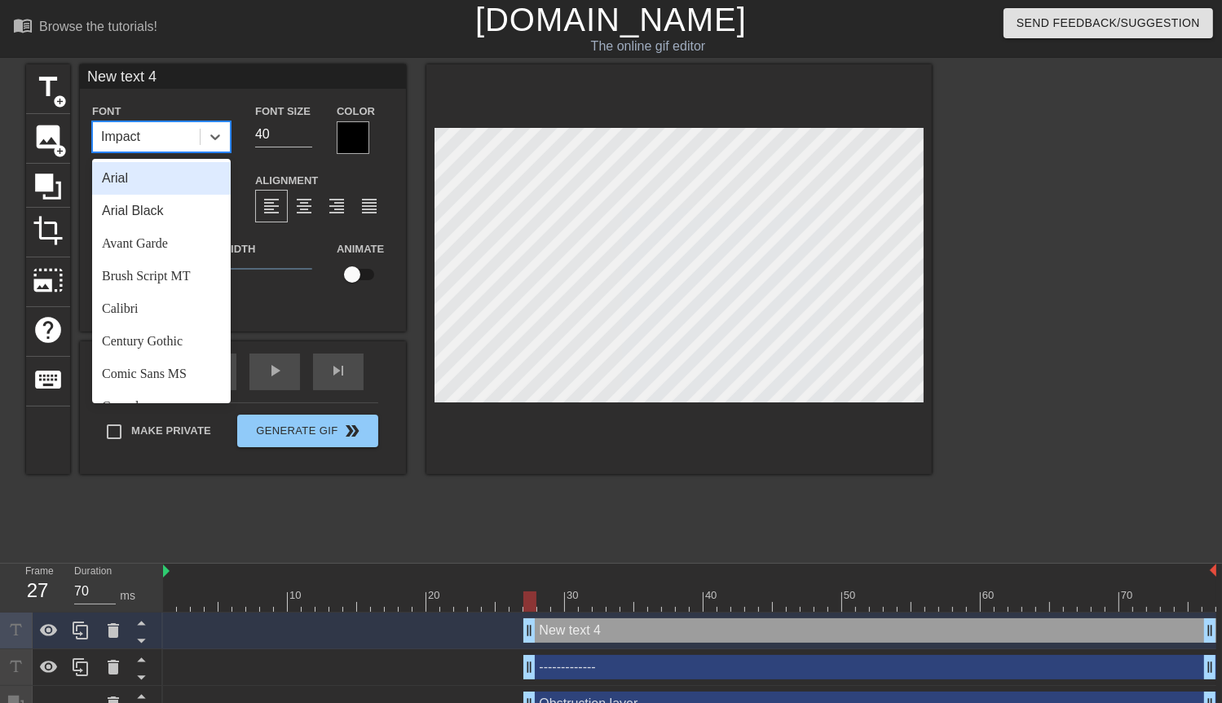
drag, startPoint x: 169, startPoint y: 139, endPoint x: -33, endPoint y: 139, distance: 202.2
click at [0, 139] on html "menu_book Browse the tutorials! [DOMAIN_NAME] The online gif editor Send Feedba…" at bounding box center [611, 398] width 1222 height 796
click at [281, 127] on input "40" at bounding box center [283, 134] width 57 height 26
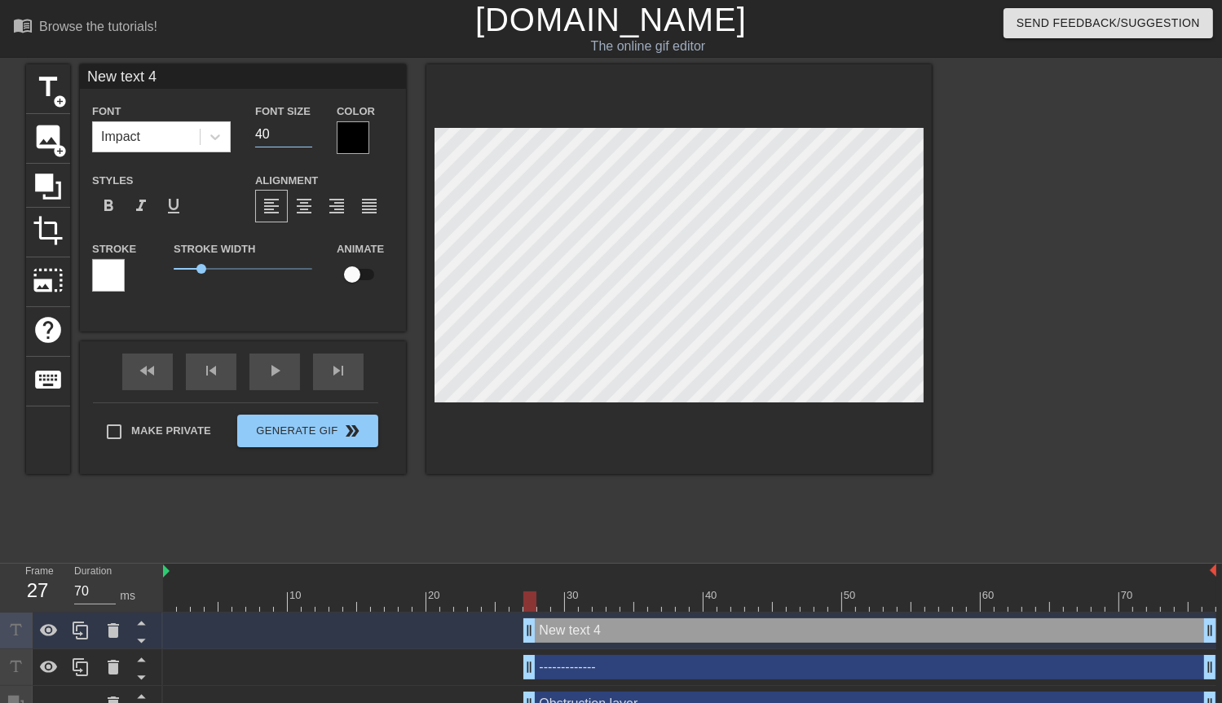
click at [121, 284] on div at bounding box center [108, 275] width 33 height 33
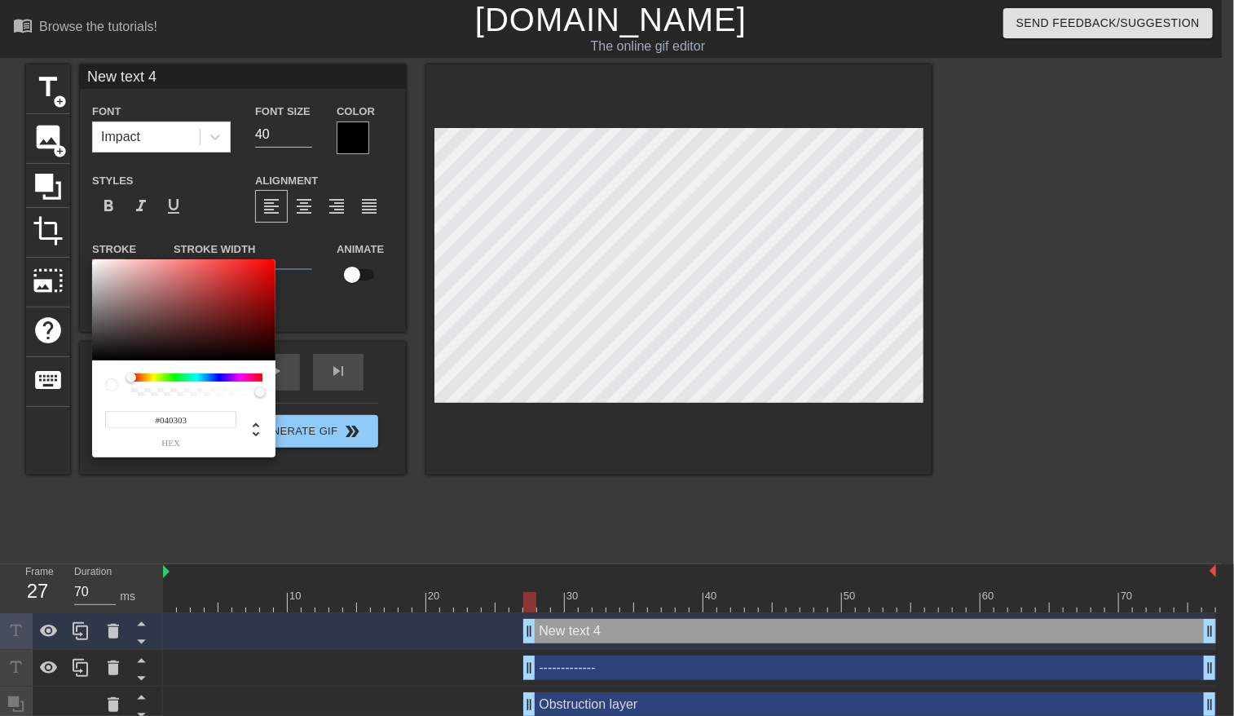
type input "#000000"
drag, startPoint x: 146, startPoint y: 369, endPoint x: 147, endPoint y: 388, distance: 18.8
click at [147, 387] on div "#000000 hex" at bounding box center [183, 358] width 183 height 198
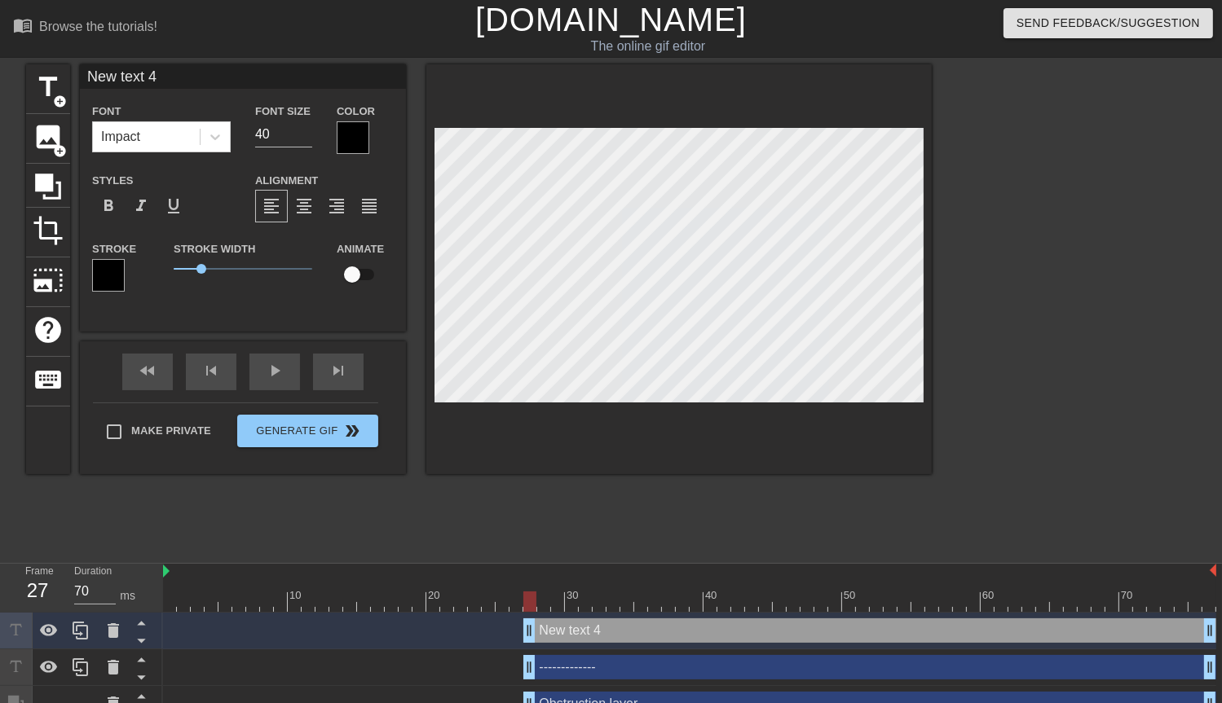
scroll to position [2, 2]
type input "-"
type textarea "-"
type input "--"
type textarea "--"
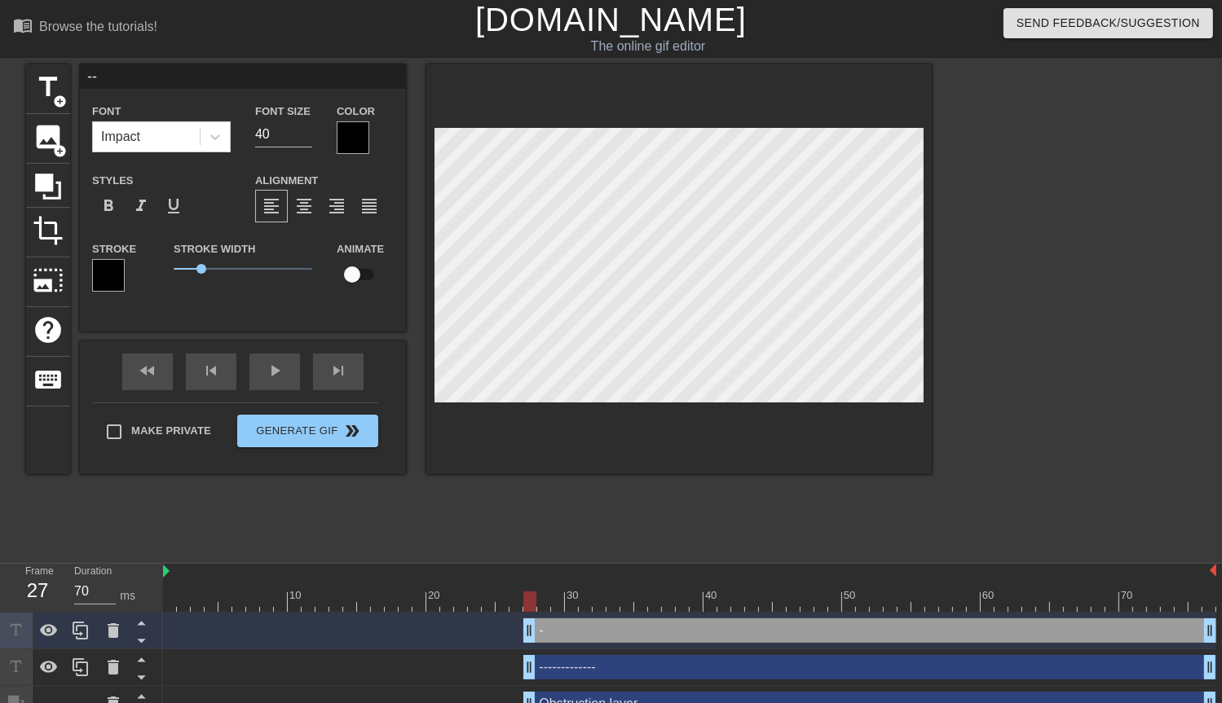
type input "---"
type textarea "---"
type input "----"
type textarea "----"
type input "-----"
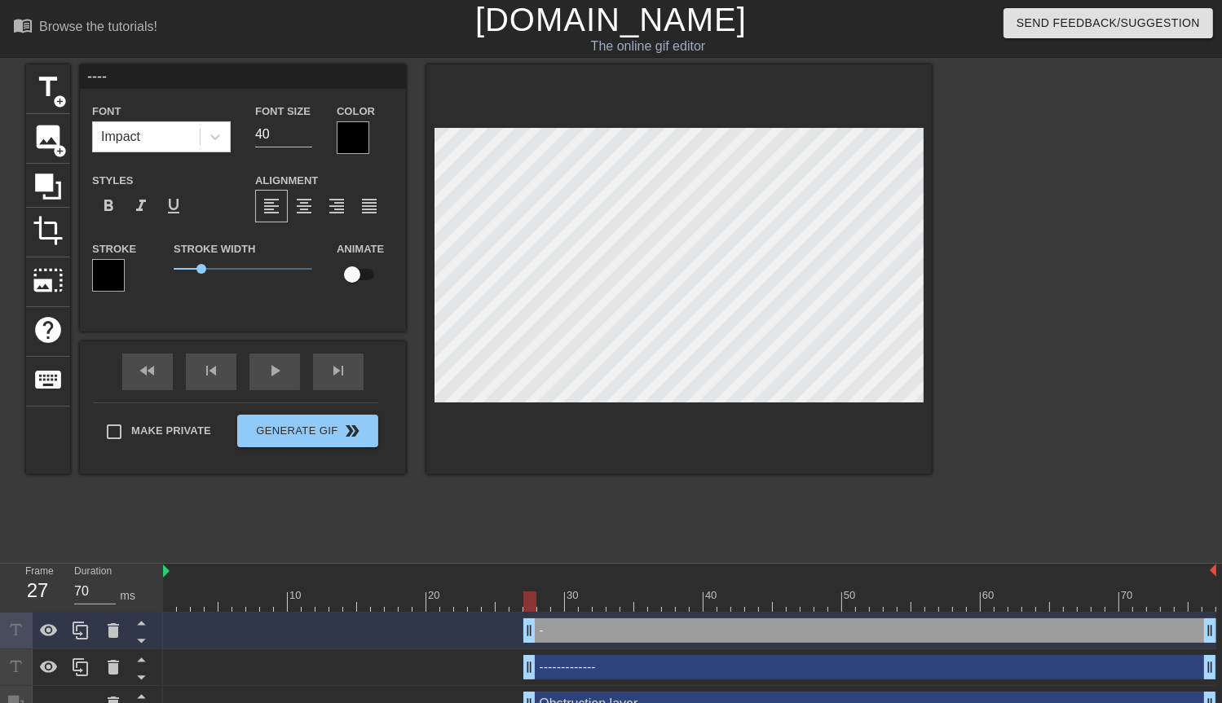
type textarea "-----"
type input "------"
type textarea "------"
type input "-------"
type textarea "-------"
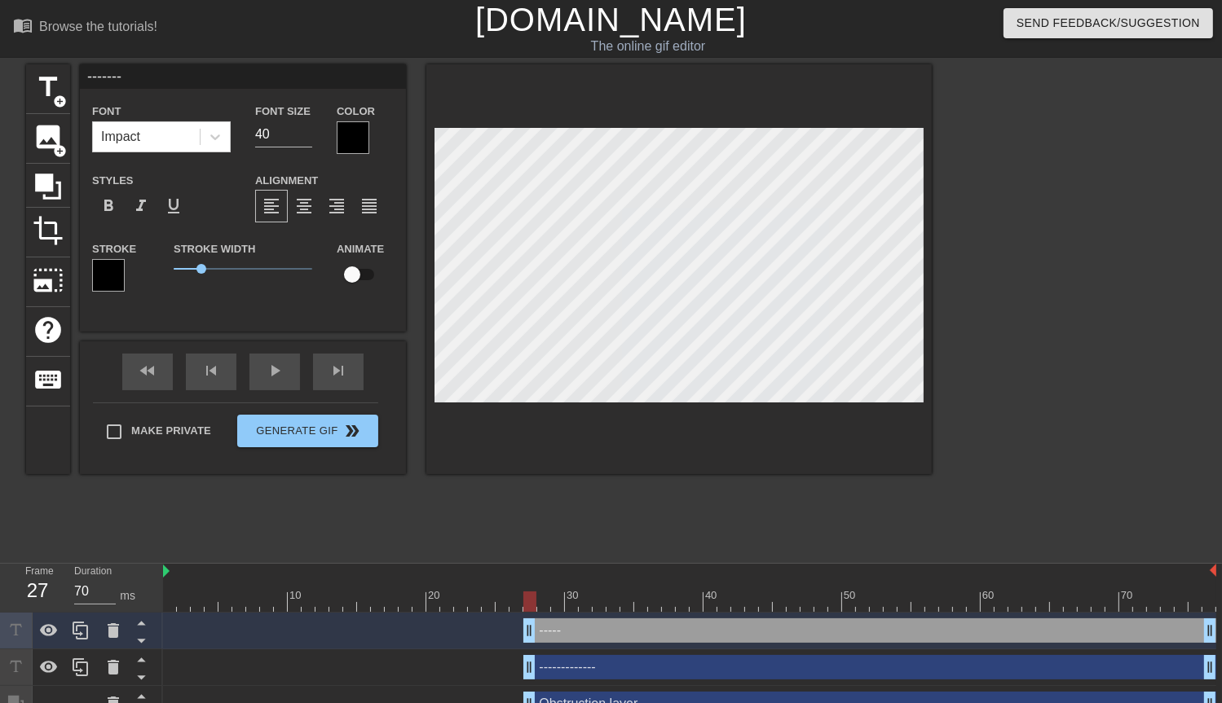
type input "--------"
type textarea "--------"
type input "---------"
type textarea "---------"
type input "----------"
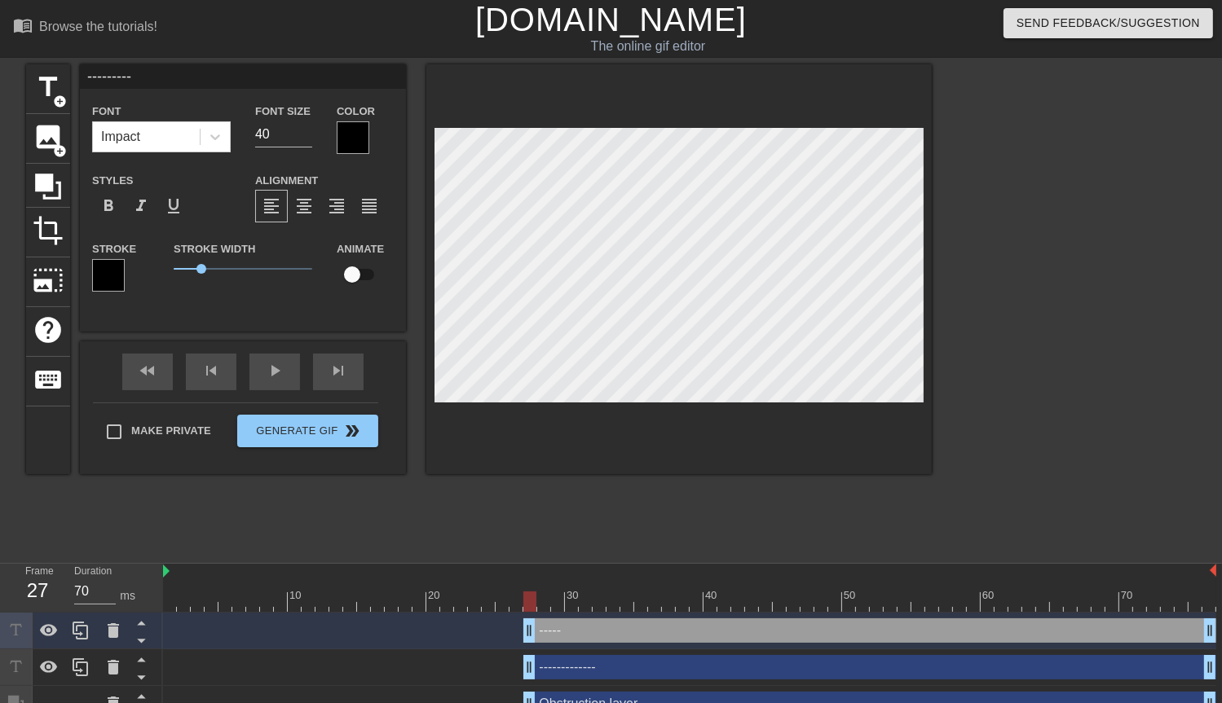
type textarea "----------"
type input "-----------"
type textarea "-----------"
type input "------------"
type textarea "------------"
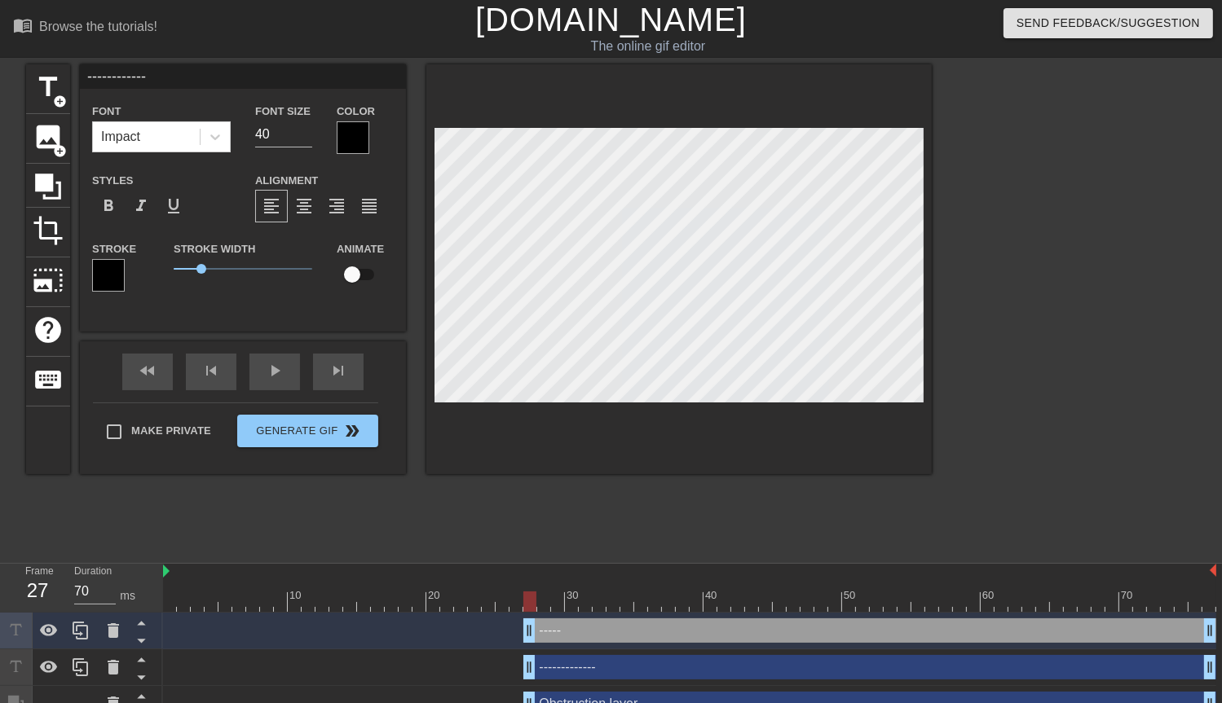
type input "-------------"
type textarea "-------------"
type input "--------------"
type textarea "--------------"
type input "---------------"
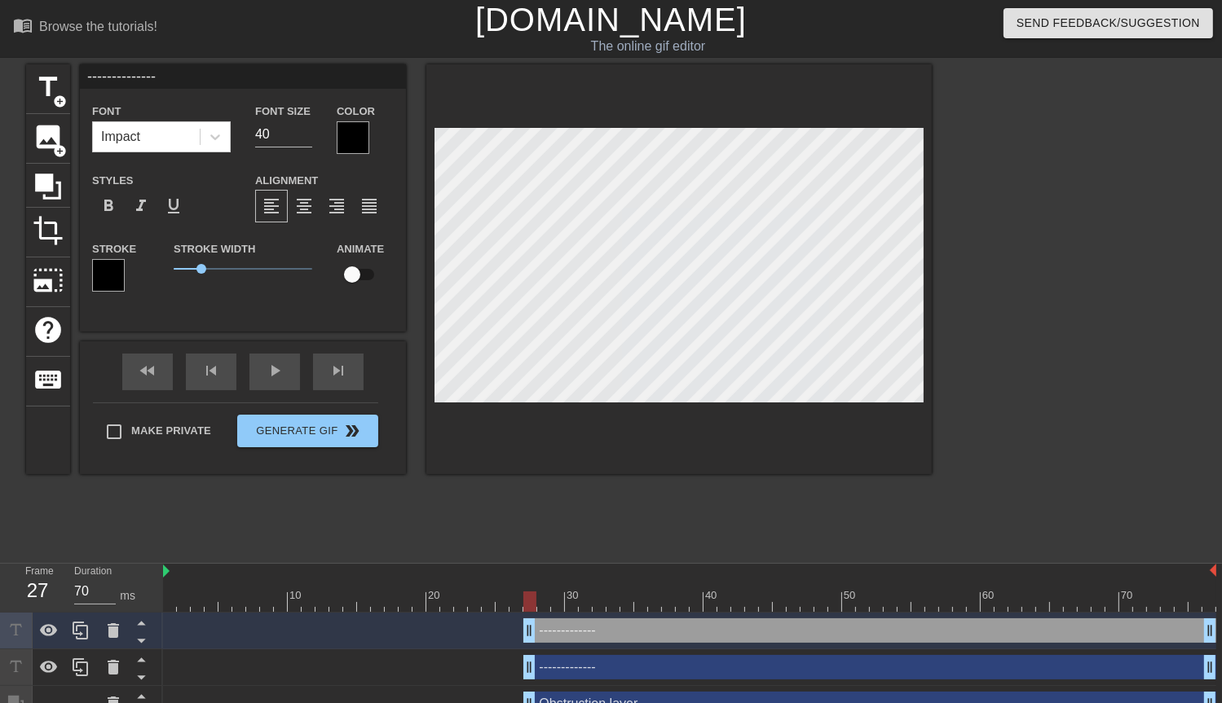
type textarea "---------------"
type input "----------------"
type textarea "----------------"
type input "-----------------"
type textarea "-----------------"
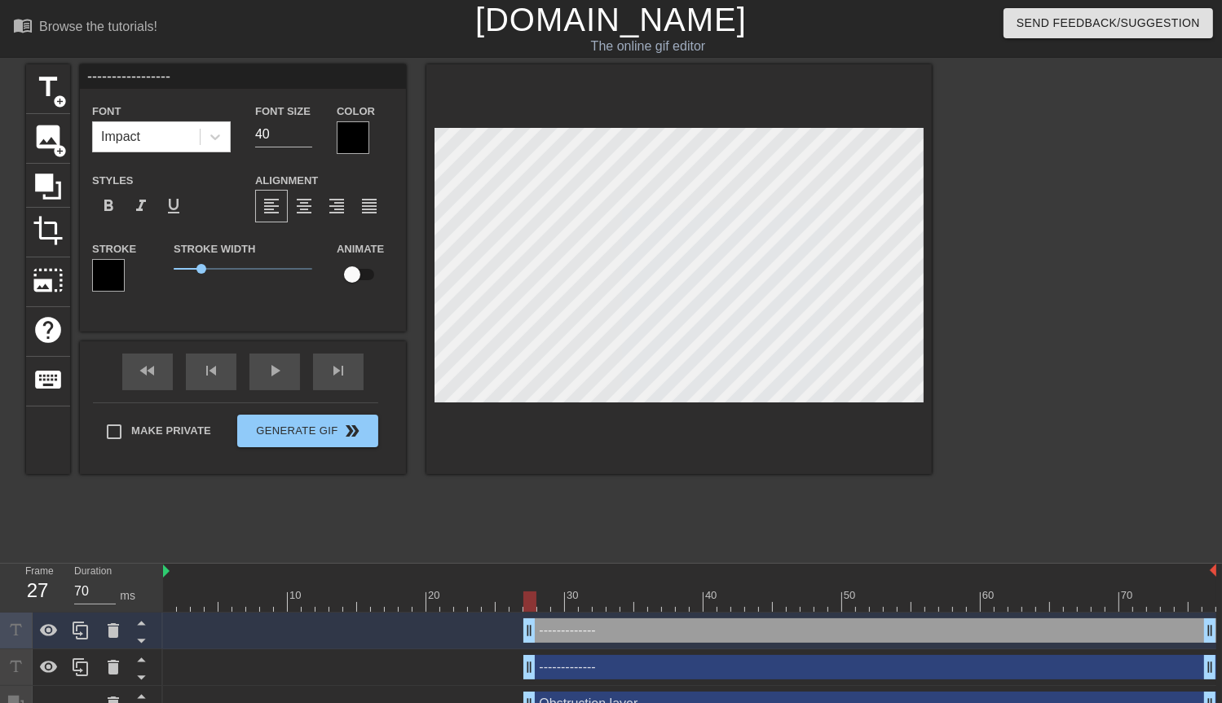
type input "------------------"
type textarea "------------------"
drag, startPoint x: 271, startPoint y: 141, endPoint x: 238, endPoint y: 135, distance: 34.1
click at [238, 135] on div "Font Impact Font Size 40 Color" at bounding box center [243, 127] width 326 height 53
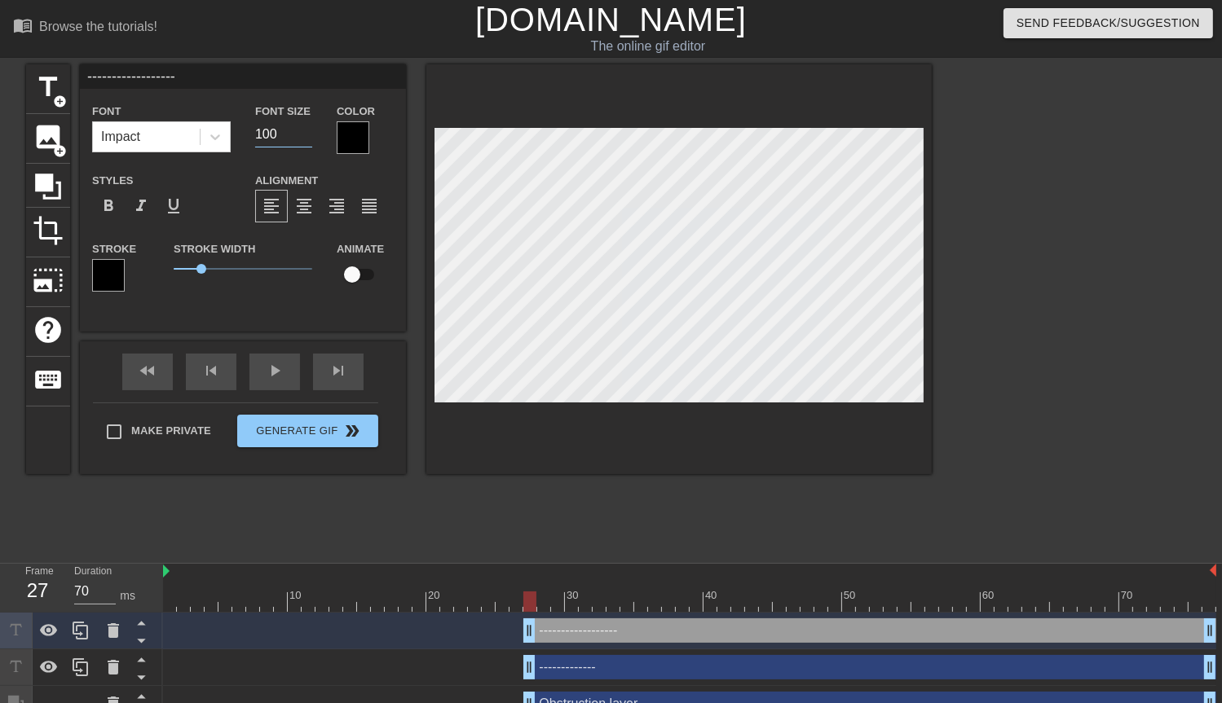
type input "100"
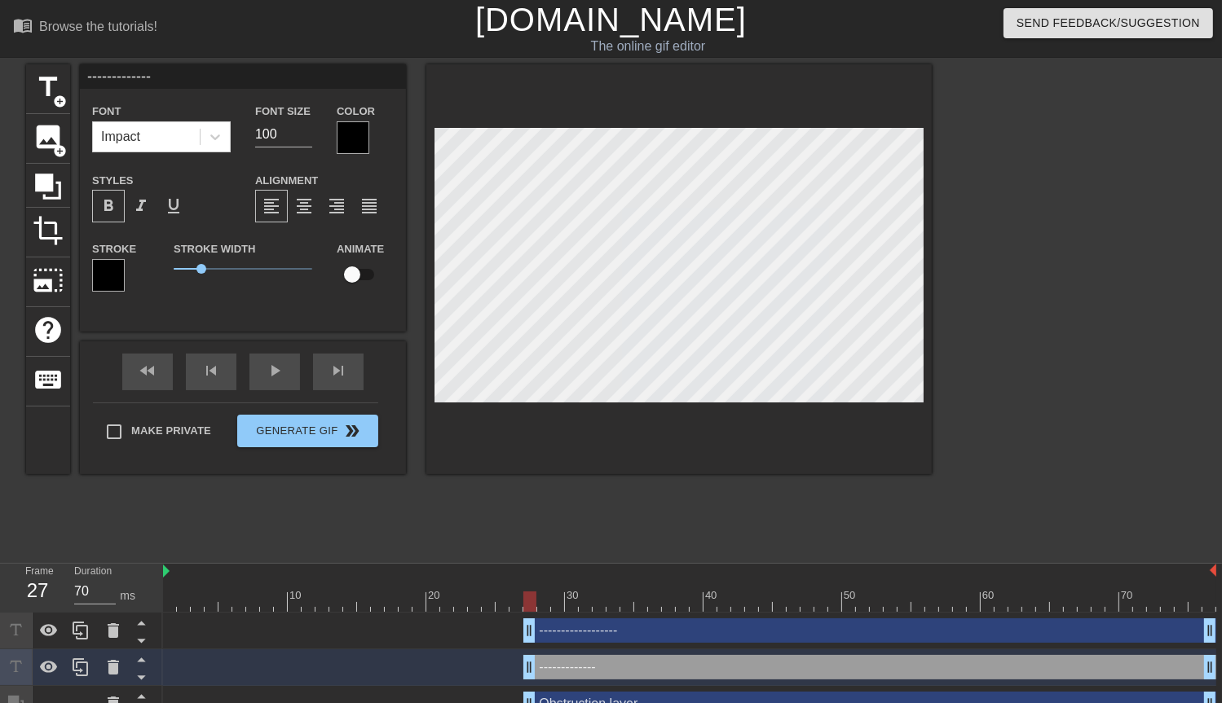
scroll to position [2, 2]
type input "------------------"
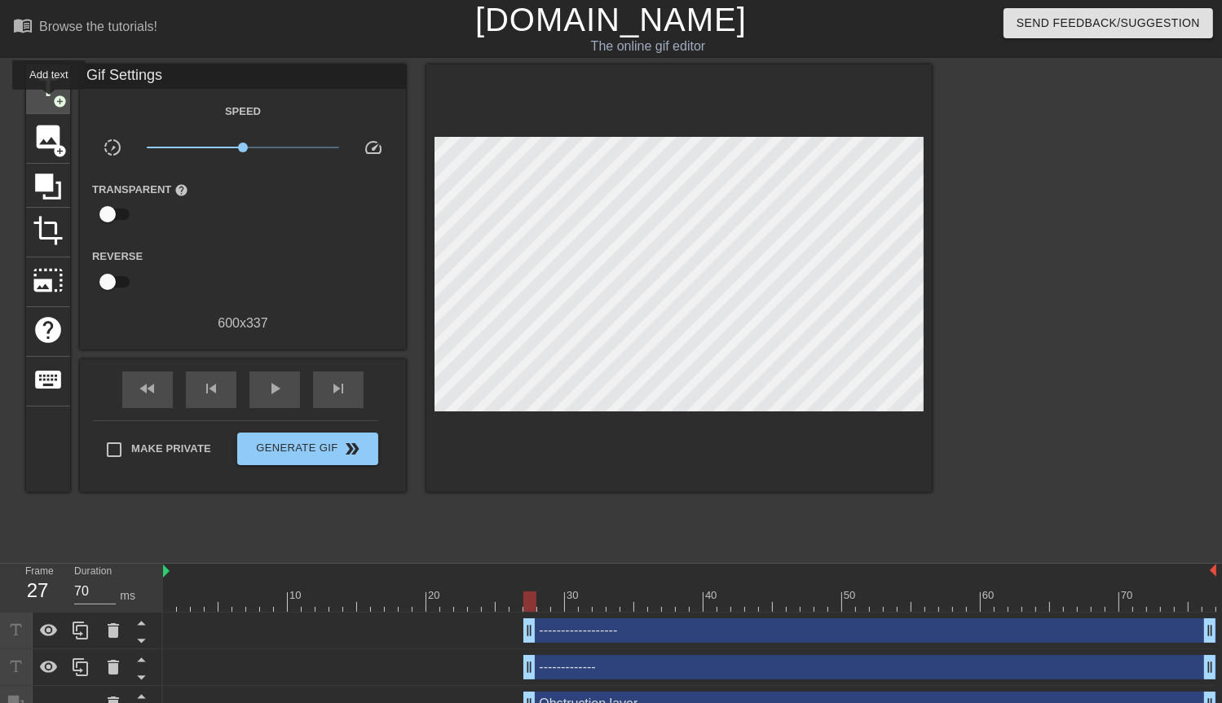
click at [49, 101] on span "title" at bounding box center [48, 87] width 31 height 31
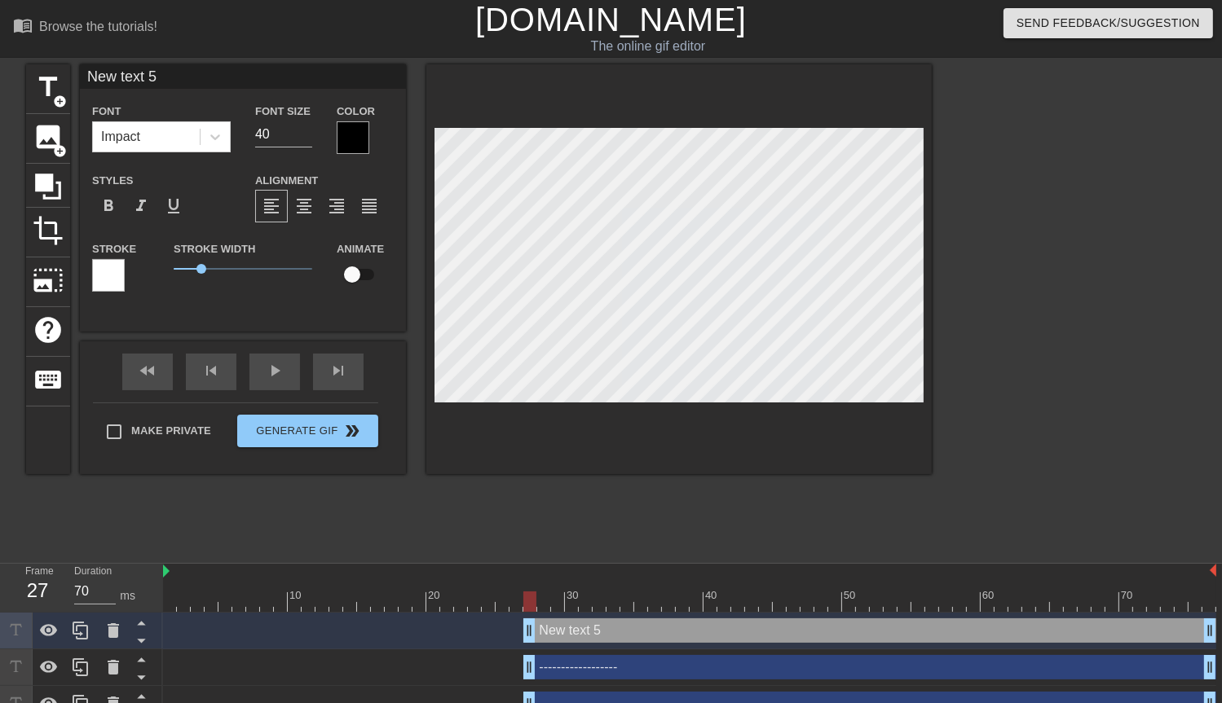
click at [110, 289] on div at bounding box center [108, 275] width 33 height 33
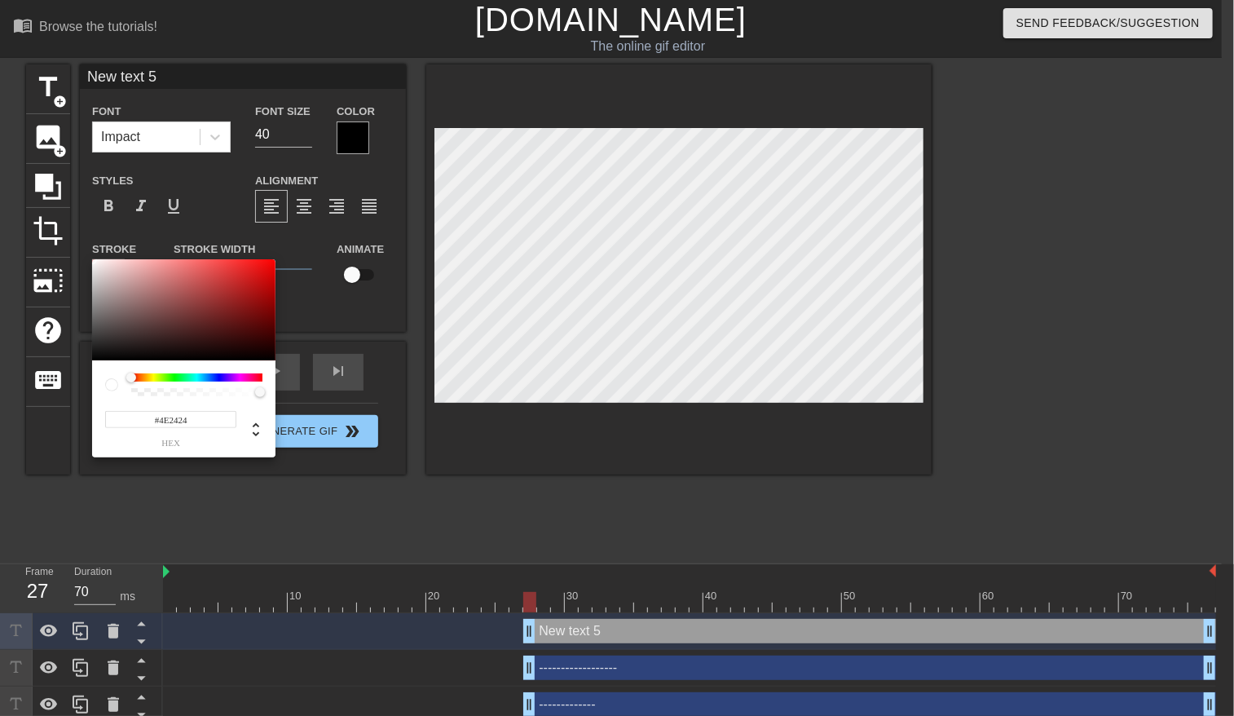
type input "#000000"
drag, startPoint x: 192, startPoint y: 323, endPoint x: 237, endPoint y: 373, distance: 67.0
click at [173, 431] on div "#000000 hex" at bounding box center [183, 358] width 183 height 198
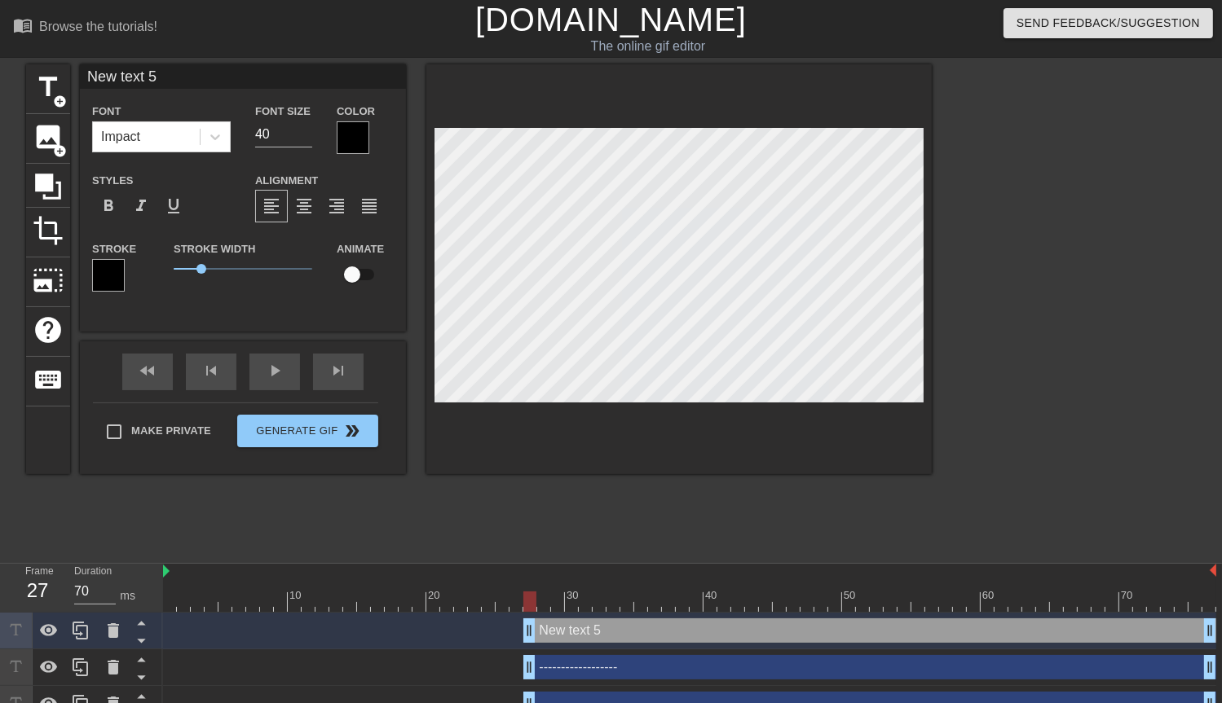
scroll to position [2, 3]
type input "-"
type textarea "-"
type input "--"
type textarea "--"
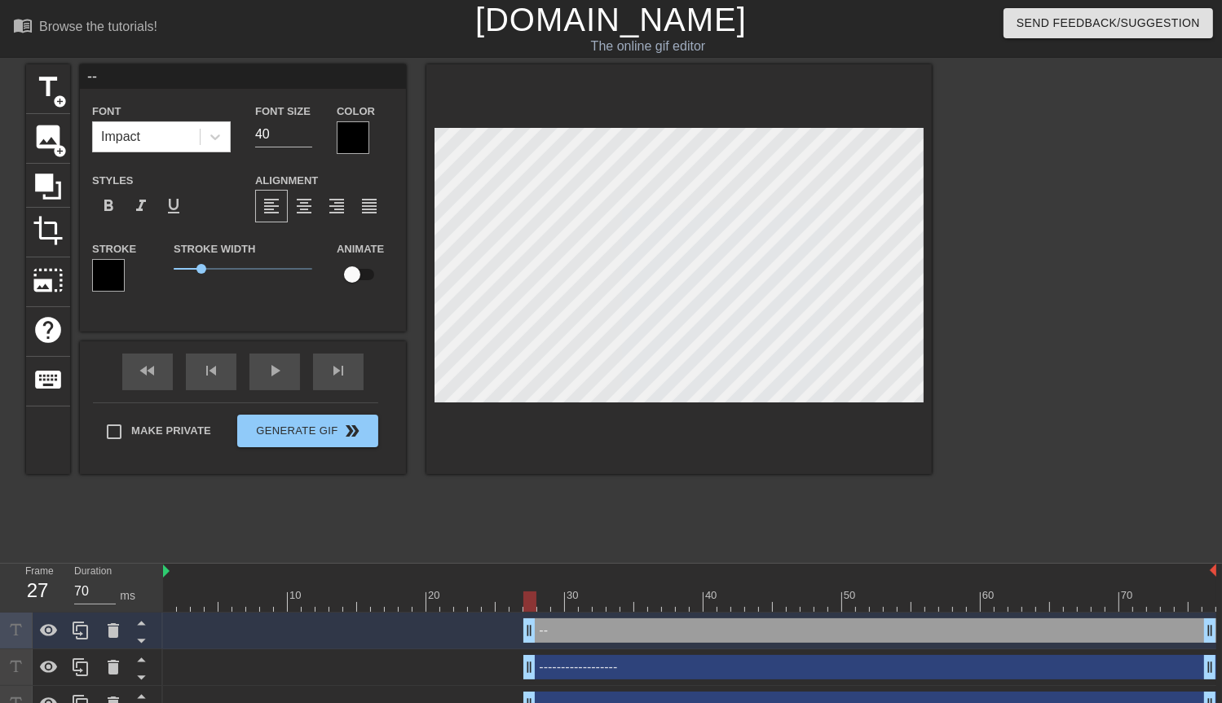
type input "---"
type textarea "---"
type input "----"
type textarea "----"
type input "-----"
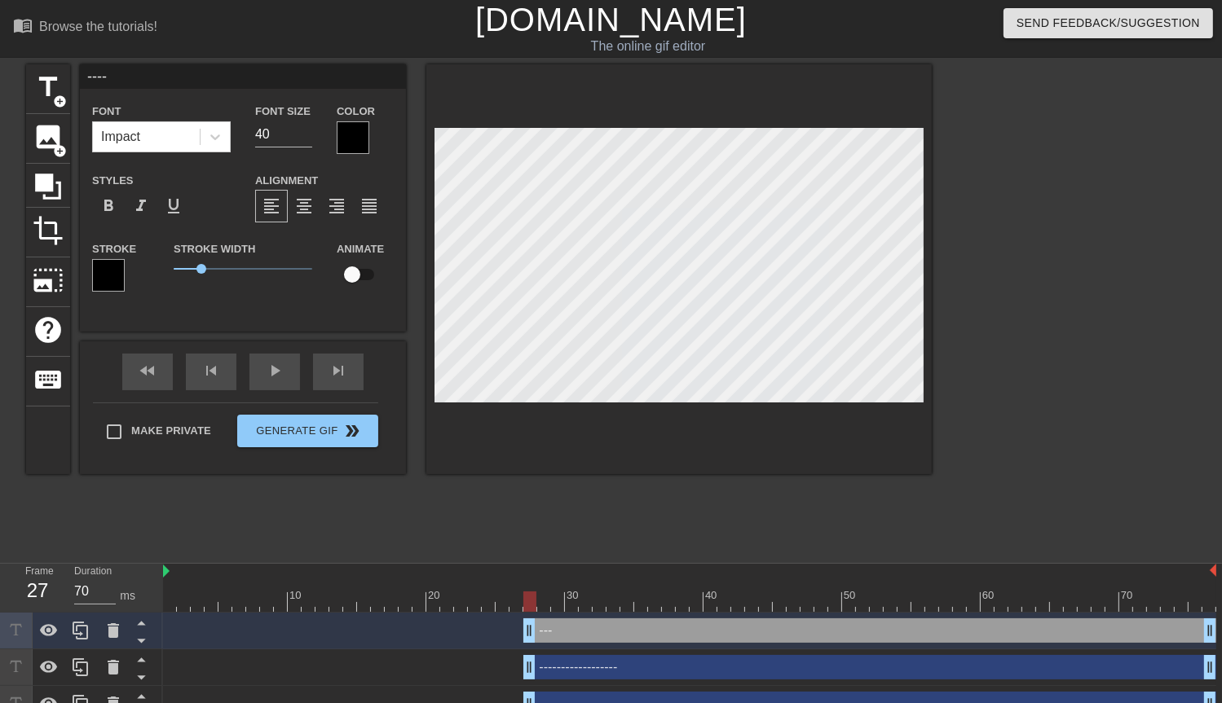
type textarea "-----"
type input "------"
type textarea "------"
type input "-------"
type textarea "-------"
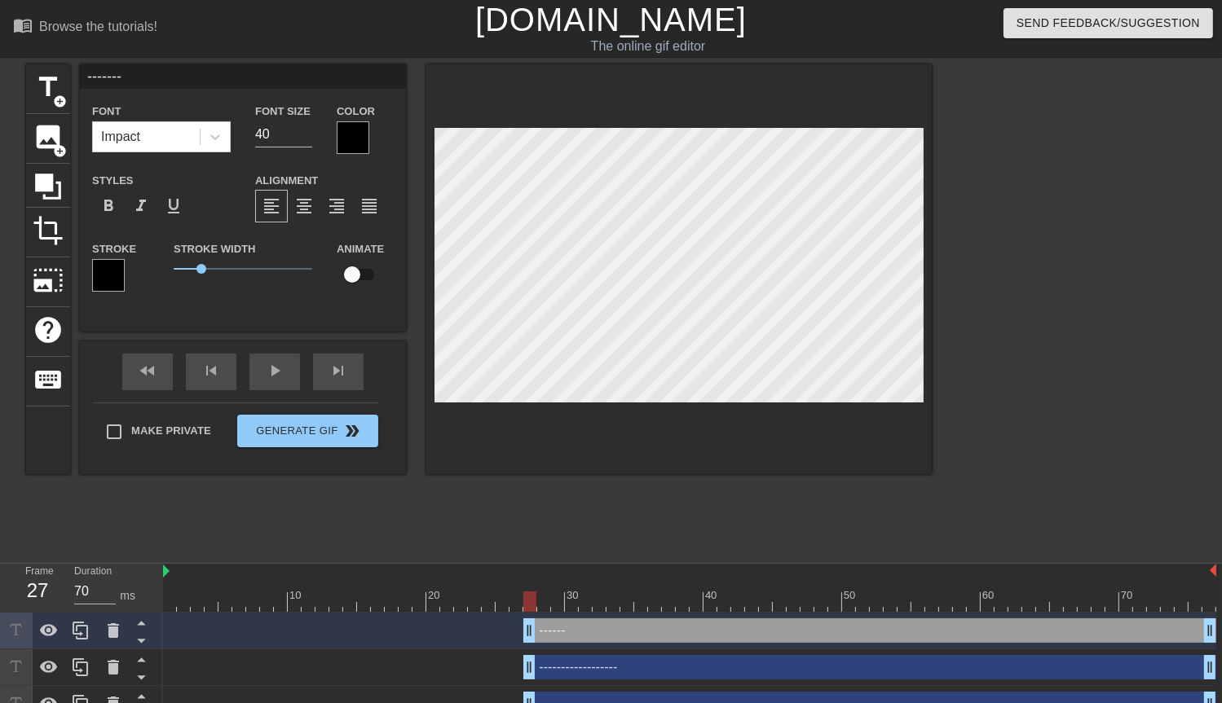
type input "--------"
type textarea "--------"
type input "---------"
type textarea "---------"
type input "----------"
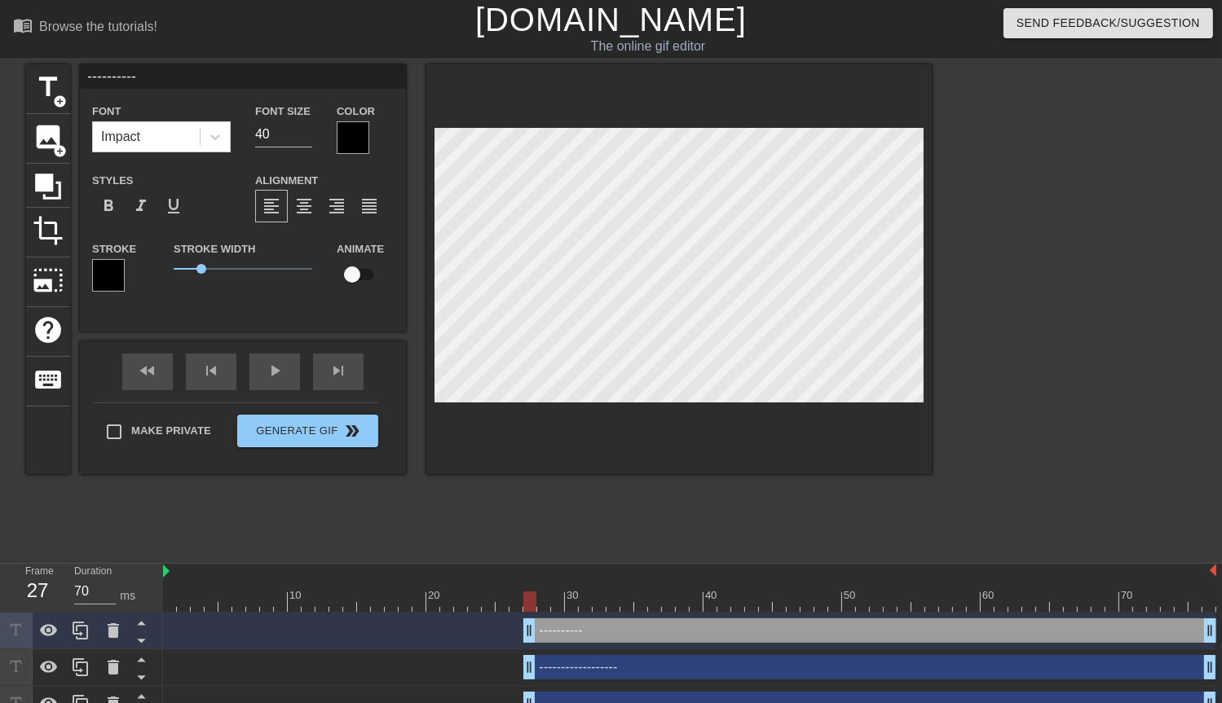
type textarea "----------"
drag, startPoint x: 297, startPoint y: 137, endPoint x: 206, endPoint y: 126, distance: 91.1
click at [209, 126] on div "Font Impact Font Size 40 Color" at bounding box center [243, 127] width 326 height 53
type input "80"
type input "------------------"
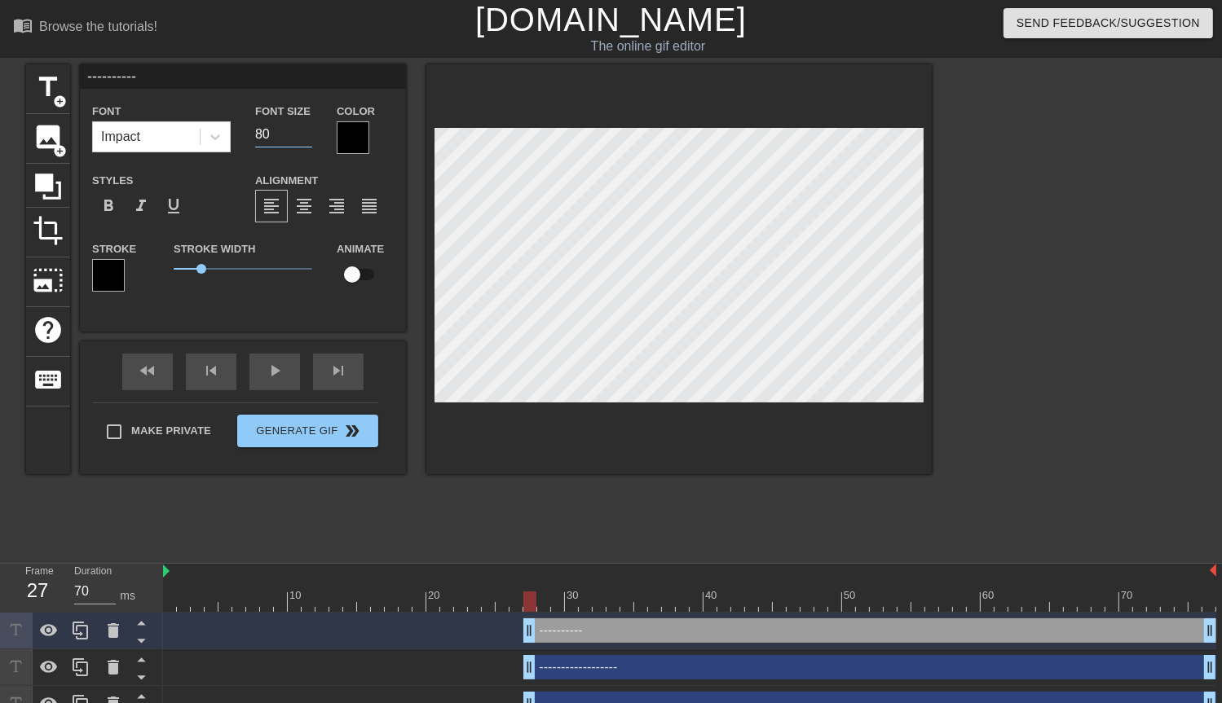
type input "100"
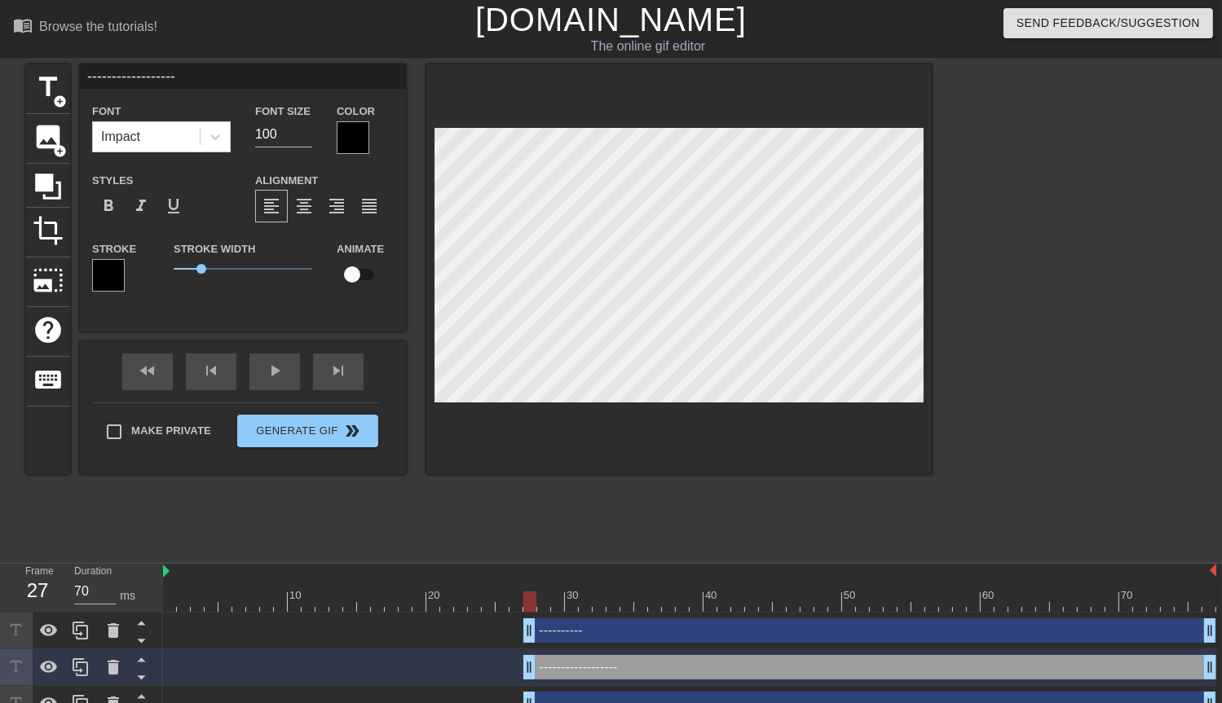
type input "----------"
type input "80"
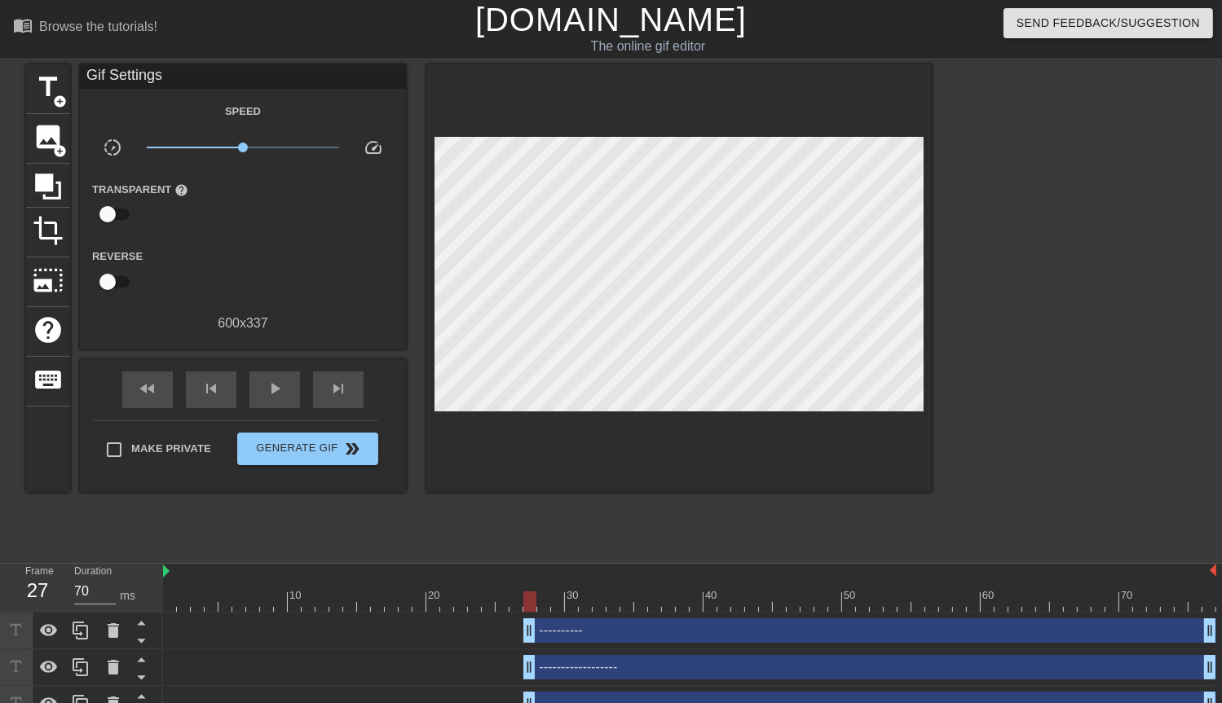
click at [1086, 237] on div at bounding box center [1073, 308] width 245 height 489
click at [968, 221] on div at bounding box center [1073, 308] width 245 height 489
type input "70"
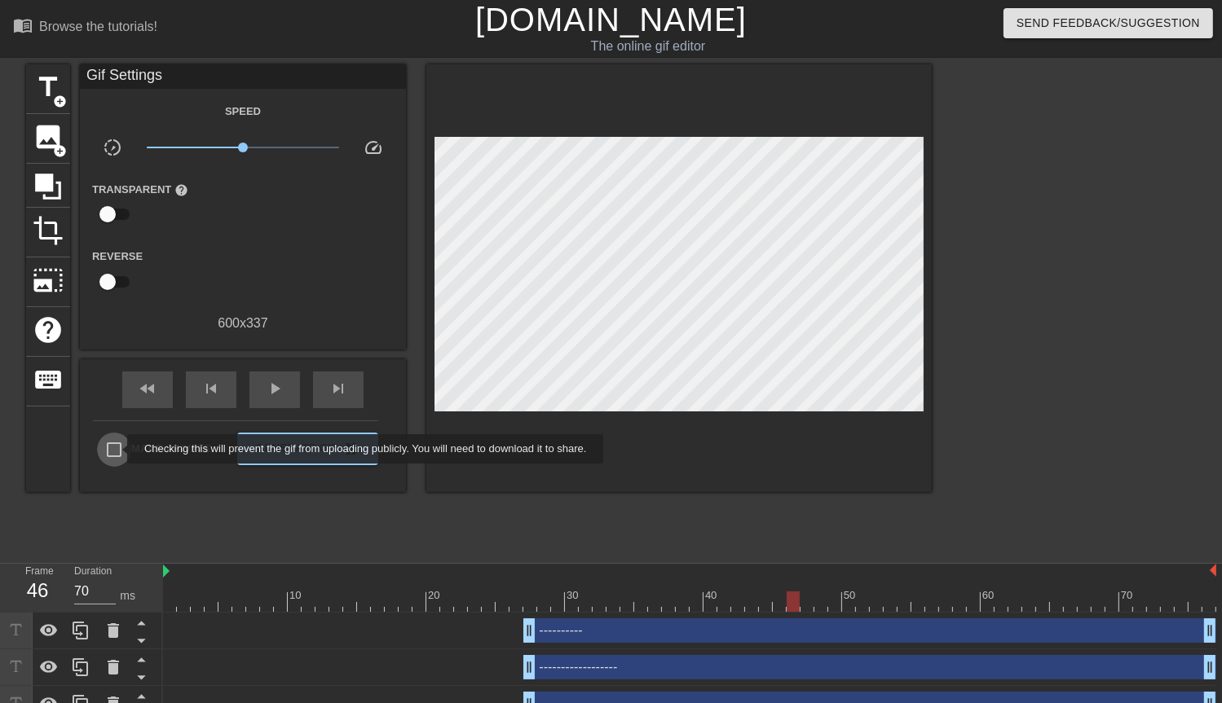
click at [117, 449] on input "Make Private" at bounding box center [114, 450] width 34 height 34
checkbox input "true"
click at [111, 209] on input "checkbox" at bounding box center [107, 214] width 93 height 31
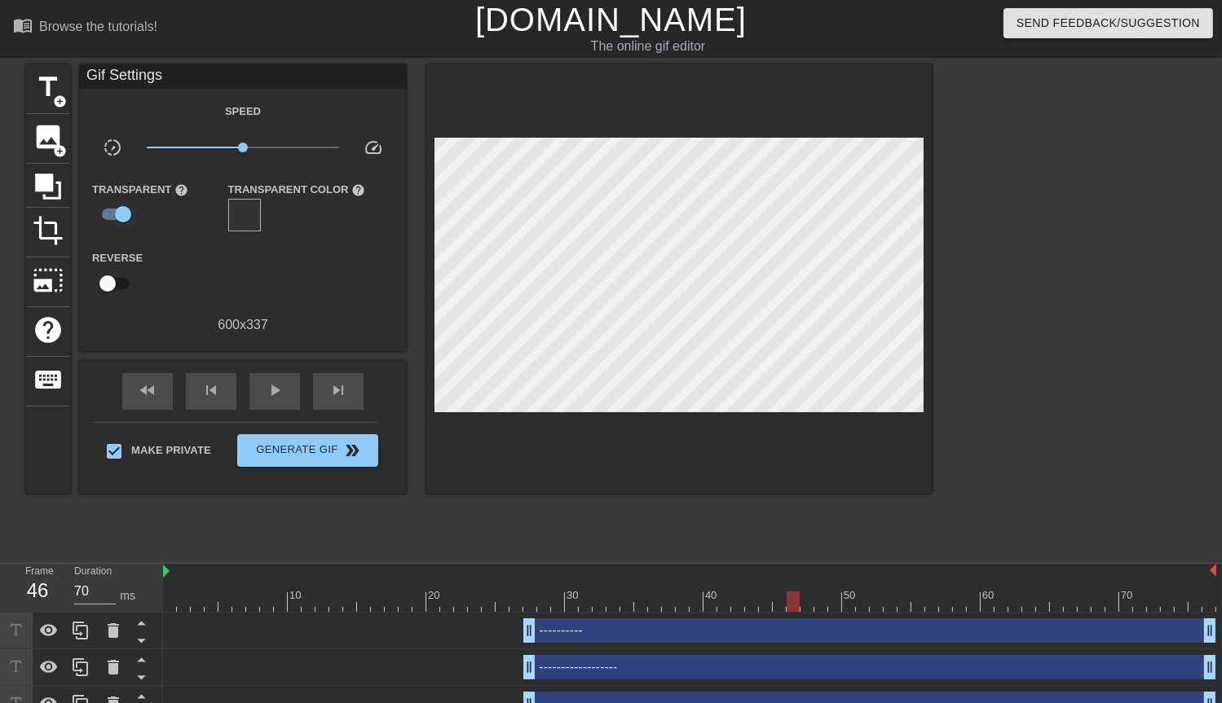
click at [111, 209] on input "checkbox" at bounding box center [123, 214] width 93 height 31
checkbox input "false"
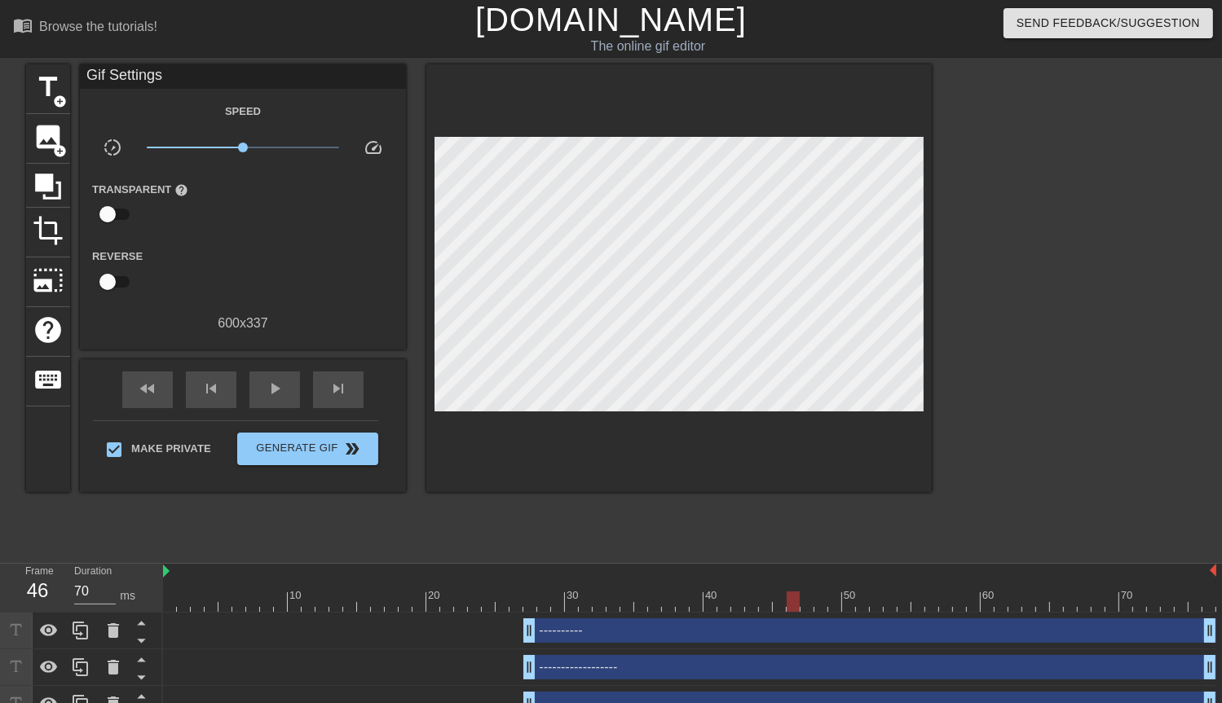
click at [115, 284] on input "checkbox" at bounding box center [107, 282] width 93 height 31
click at [77, 267] on input "checkbox" at bounding box center [123, 282] width 93 height 31
click at [61, 267] on input "checkbox" at bounding box center [107, 282] width 93 height 31
click at [77, 267] on input "checkbox" at bounding box center [123, 282] width 93 height 31
checkbox input "false"
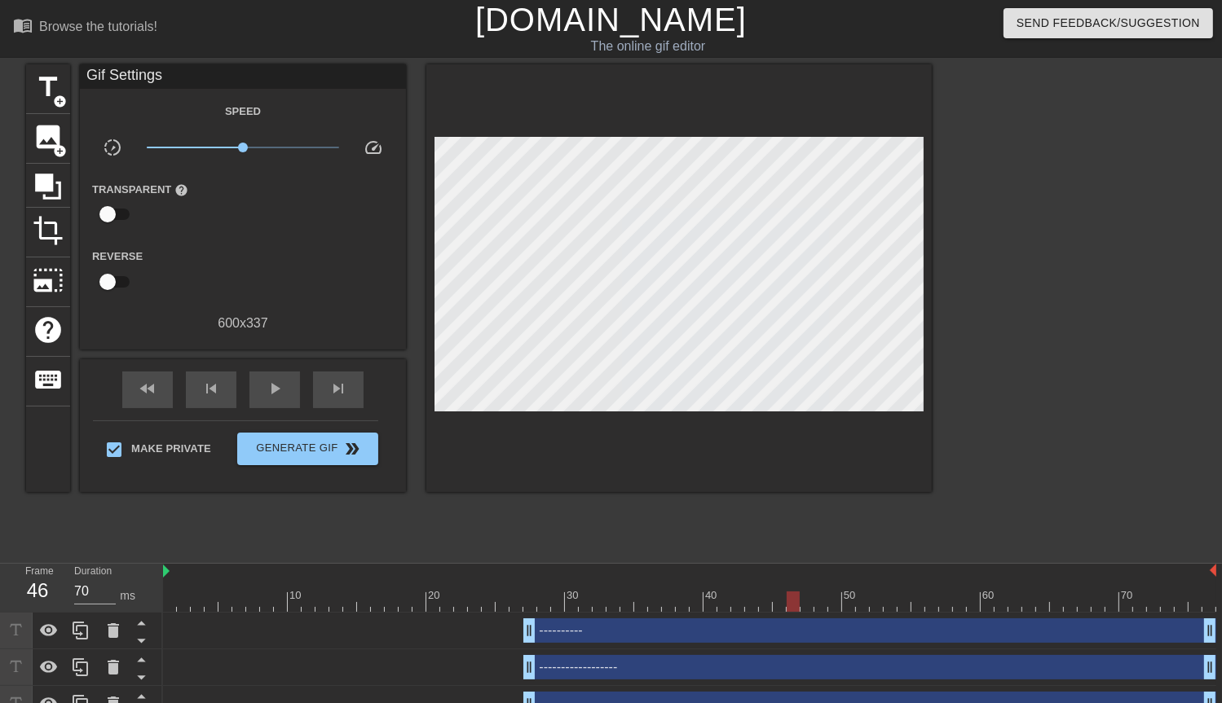
click at [171, 573] on div at bounding box center [689, 572] width 1053 height 16
click at [171, 530] on div "title add_circle image add_circle crop photo_size_select_large help keyboard Gi…" at bounding box center [479, 308] width 906 height 489
drag, startPoint x: 241, startPoint y: 149, endPoint x: 243, endPoint y: 178, distance: 28.6
click at [243, 178] on div "Speed slow_motion_video x1.00 speed Transparent help Reverse 600 x 337" at bounding box center [243, 217] width 302 height 232
type input "70"
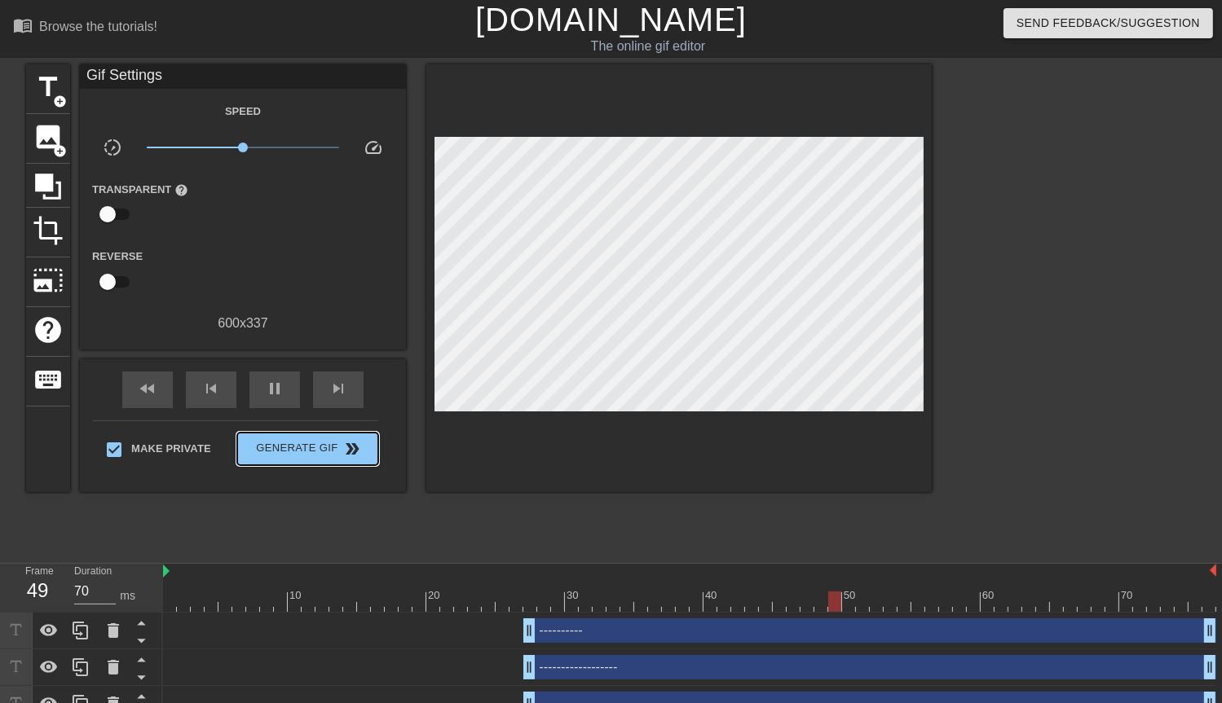
drag, startPoint x: 301, startPoint y: 453, endPoint x: 408, endPoint y: 474, distance: 108.7
click at [301, 452] on span "Generate Gif double_arrow" at bounding box center [308, 449] width 128 height 20
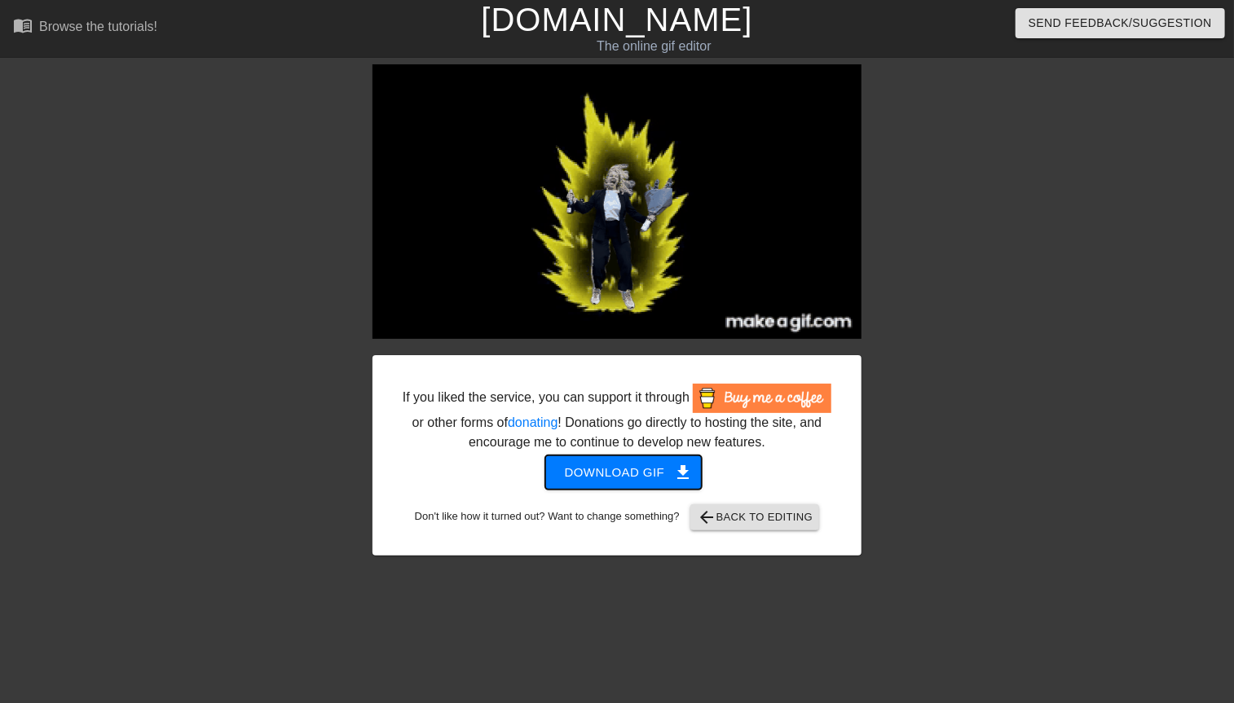
click at [597, 474] on span "Download gif get_app" at bounding box center [624, 472] width 118 height 21
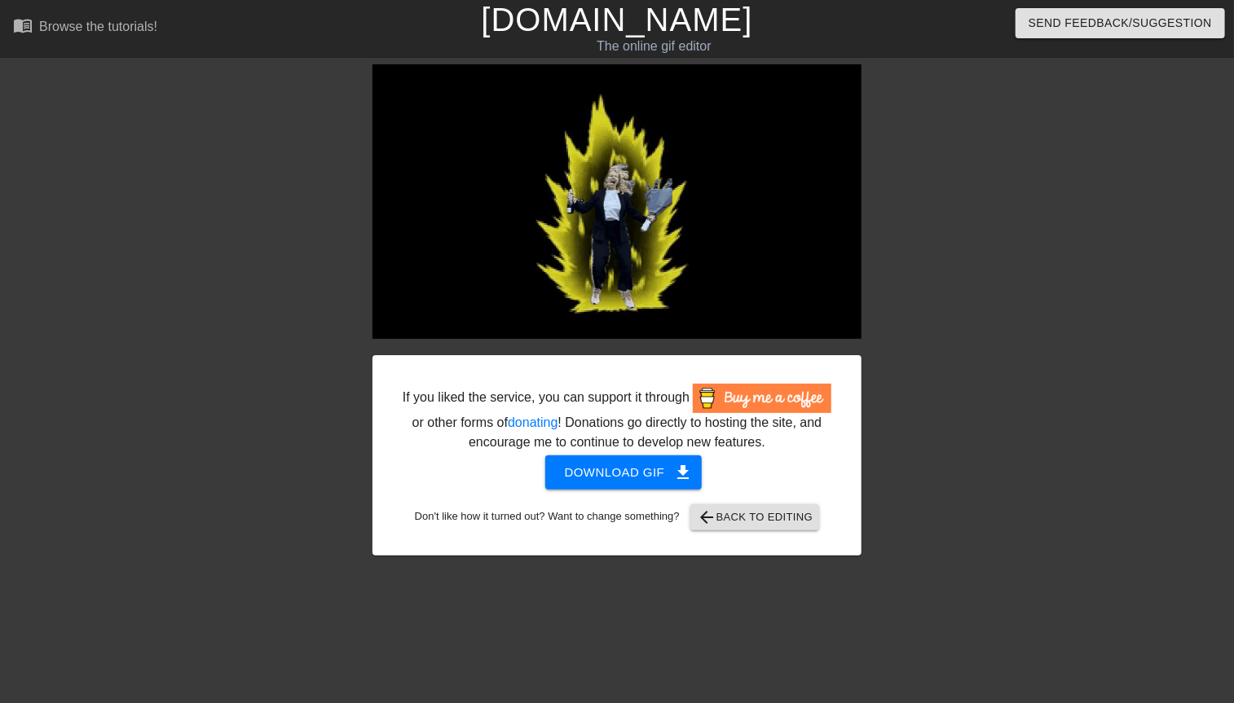
click at [1017, 533] on div at bounding box center [1003, 308] width 245 height 489
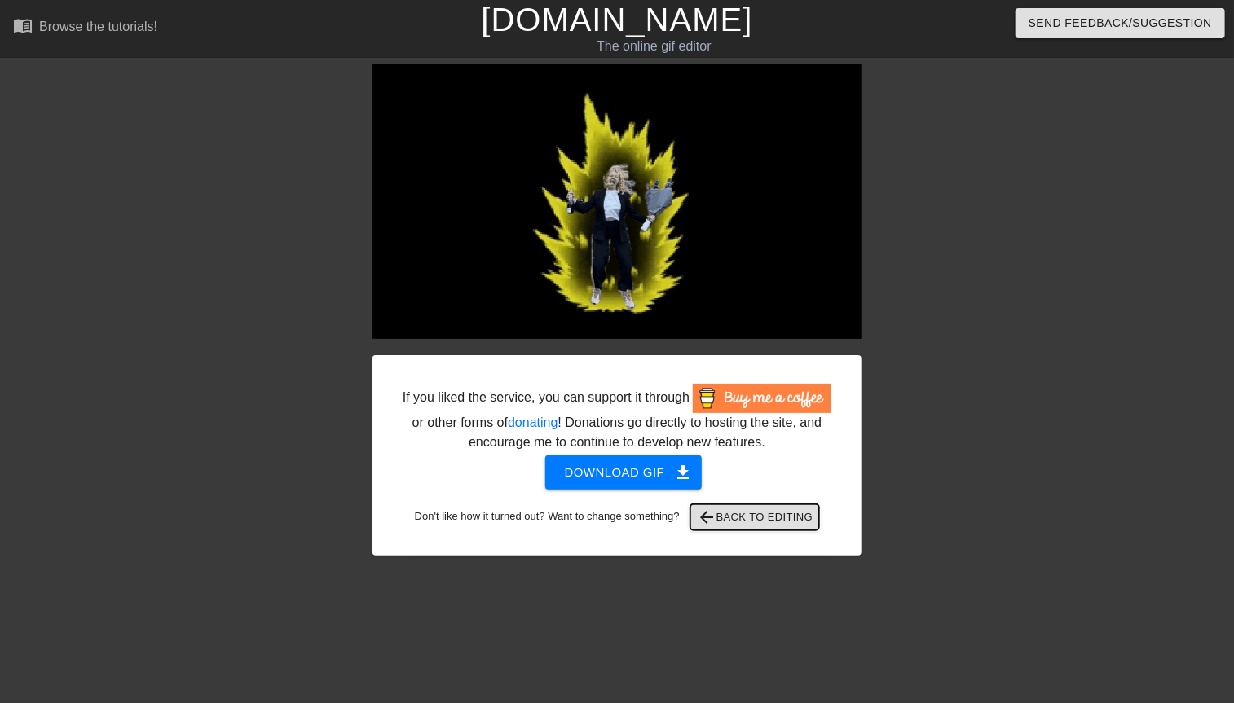
click at [745, 519] on span "arrow_back Back to Editing" at bounding box center [755, 518] width 117 height 20
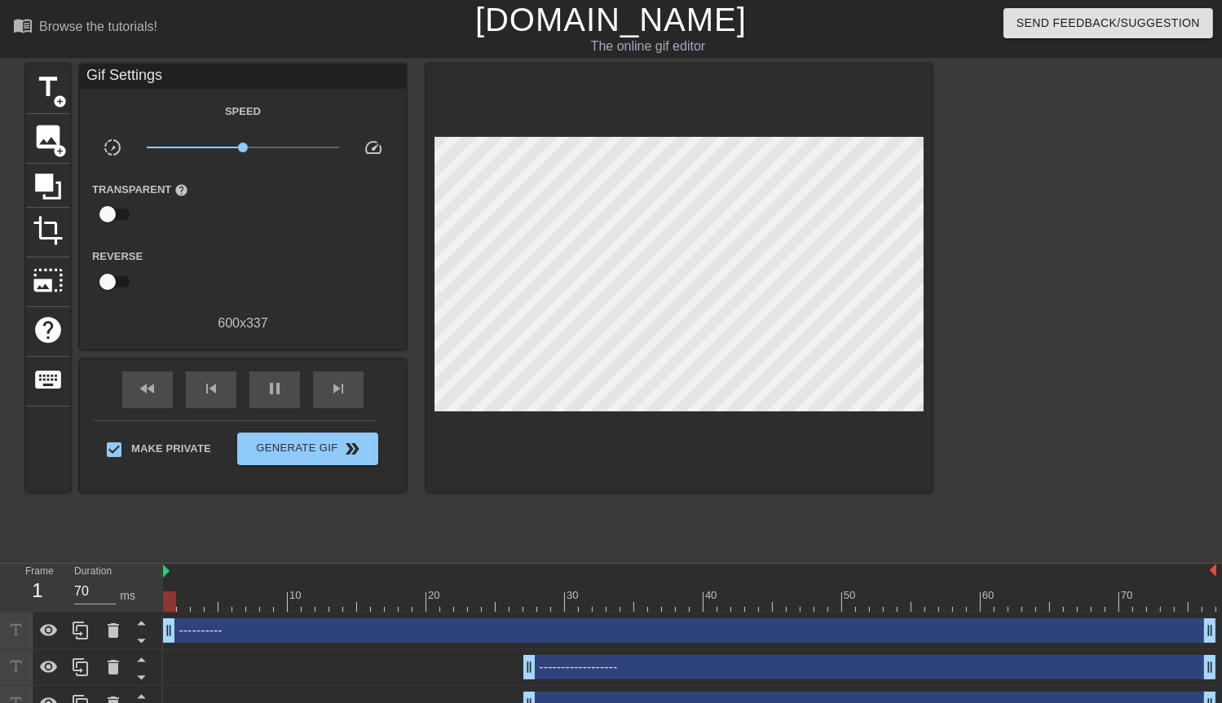
drag, startPoint x: 530, startPoint y: 628, endPoint x: 369, endPoint y: 676, distance: 167.4
click at [0, 663] on html "menu_book Browse the tutorials! [DOMAIN_NAME] The online gif editor Send Feedba…" at bounding box center [611, 416] width 1222 height 833
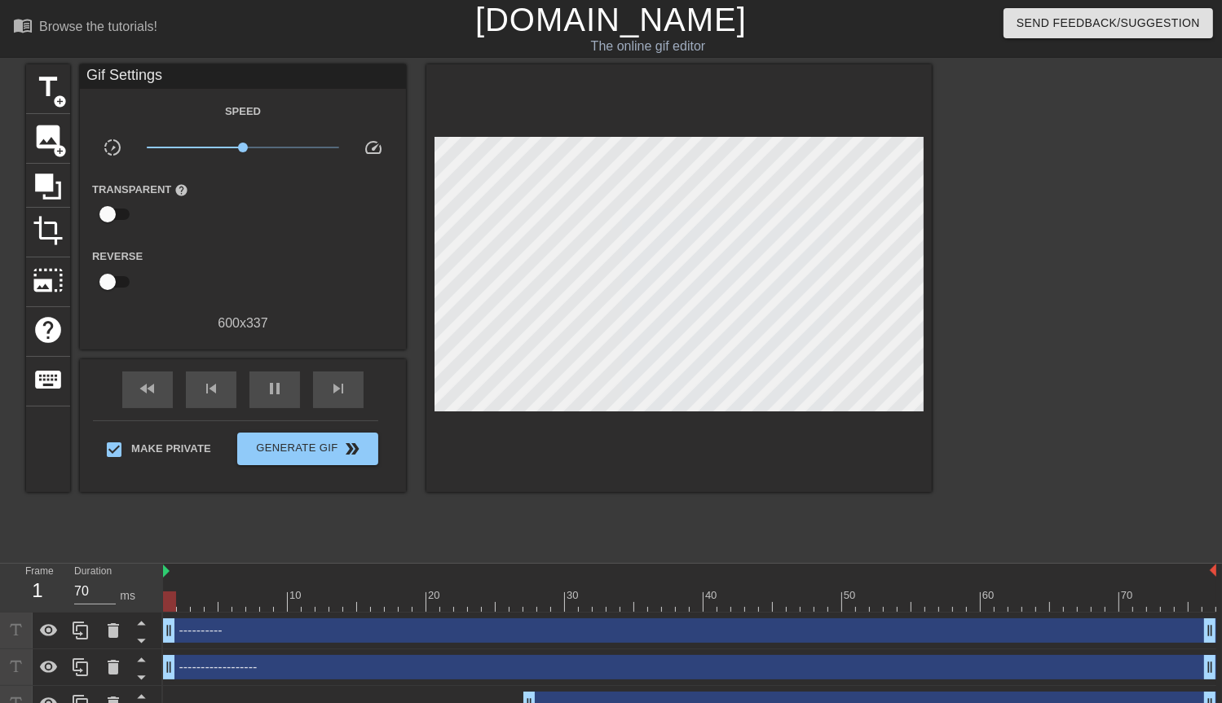
drag, startPoint x: 528, startPoint y: 670, endPoint x: -76, endPoint y: 666, distance: 604.1
click at [0, 666] on html "menu_book Browse the tutorials! [DOMAIN_NAME] The online gif editor Send Feedba…" at bounding box center [611, 416] width 1222 height 833
drag, startPoint x: 532, startPoint y: 696, endPoint x: -134, endPoint y: 695, distance: 666.0
click at [0, 695] on html "menu_book Browse the tutorials! [DOMAIN_NAME] The online gif editor Send Feedba…" at bounding box center [611, 416] width 1222 height 833
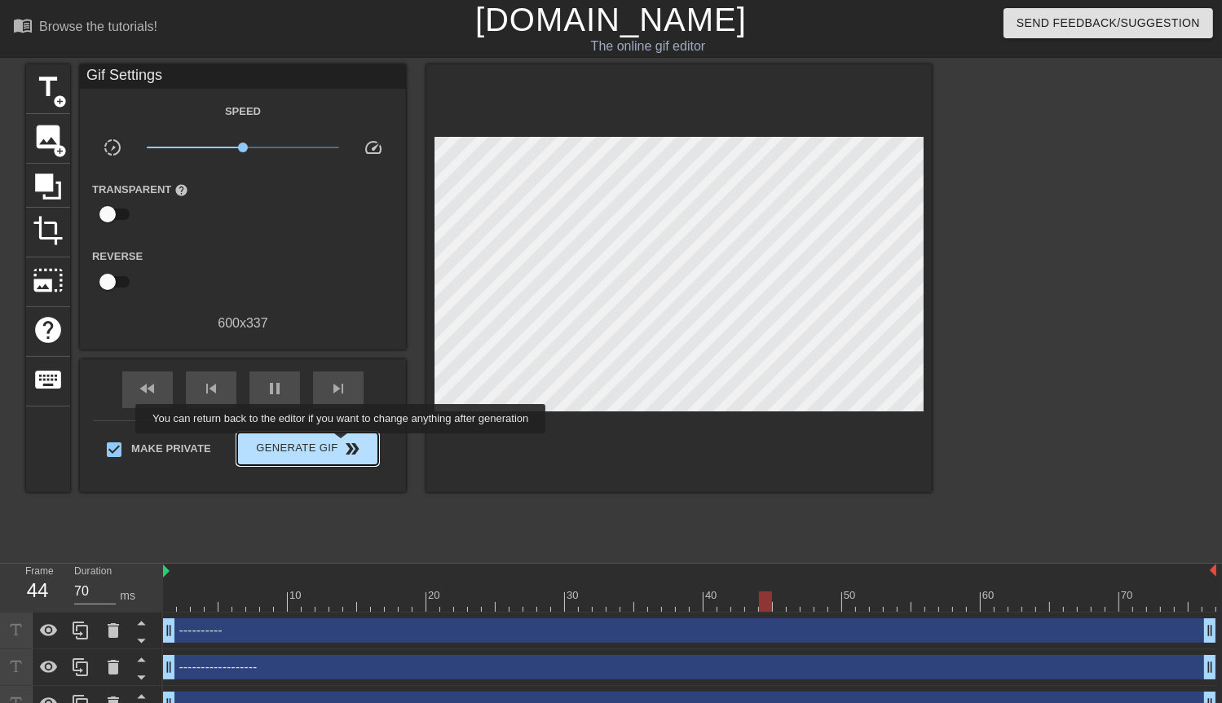
type input "60"
click at [343, 445] on span "double_arrow" at bounding box center [353, 449] width 20 height 20
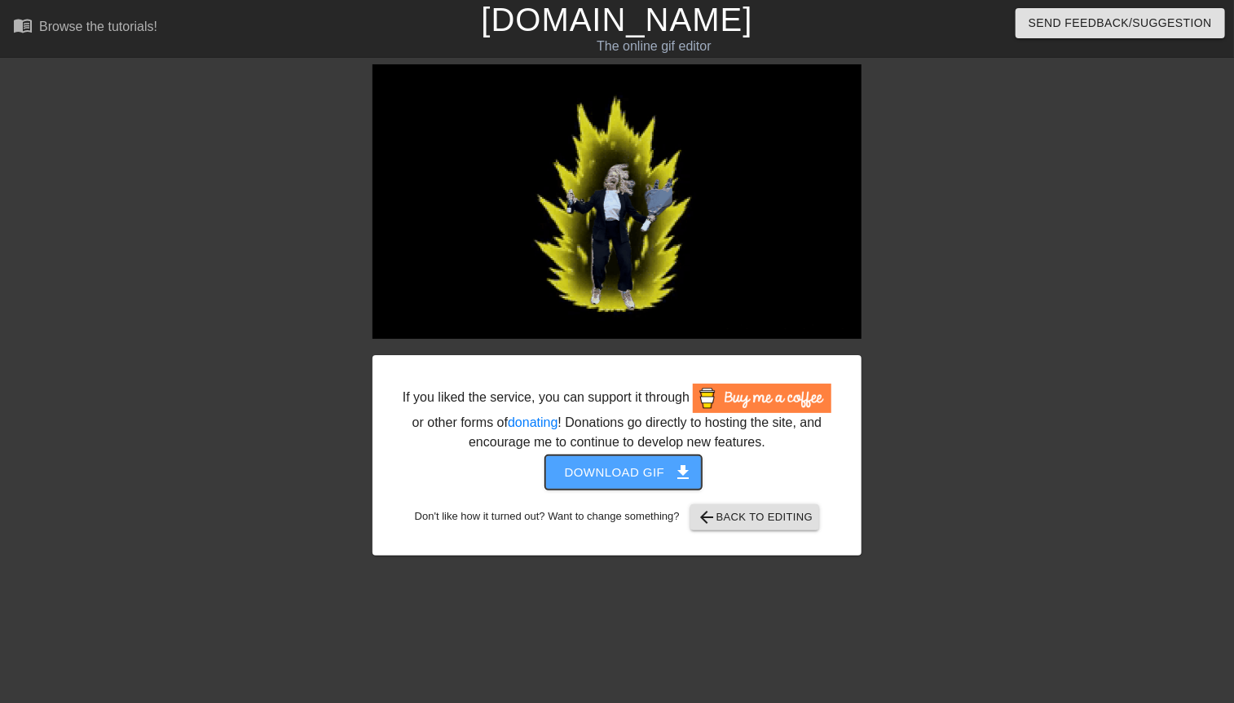
click at [614, 477] on span "Download gif get_app" at bounding box center [624, 472] width 118 height 21
